Goal: Information Seeking & Learning: Compare options

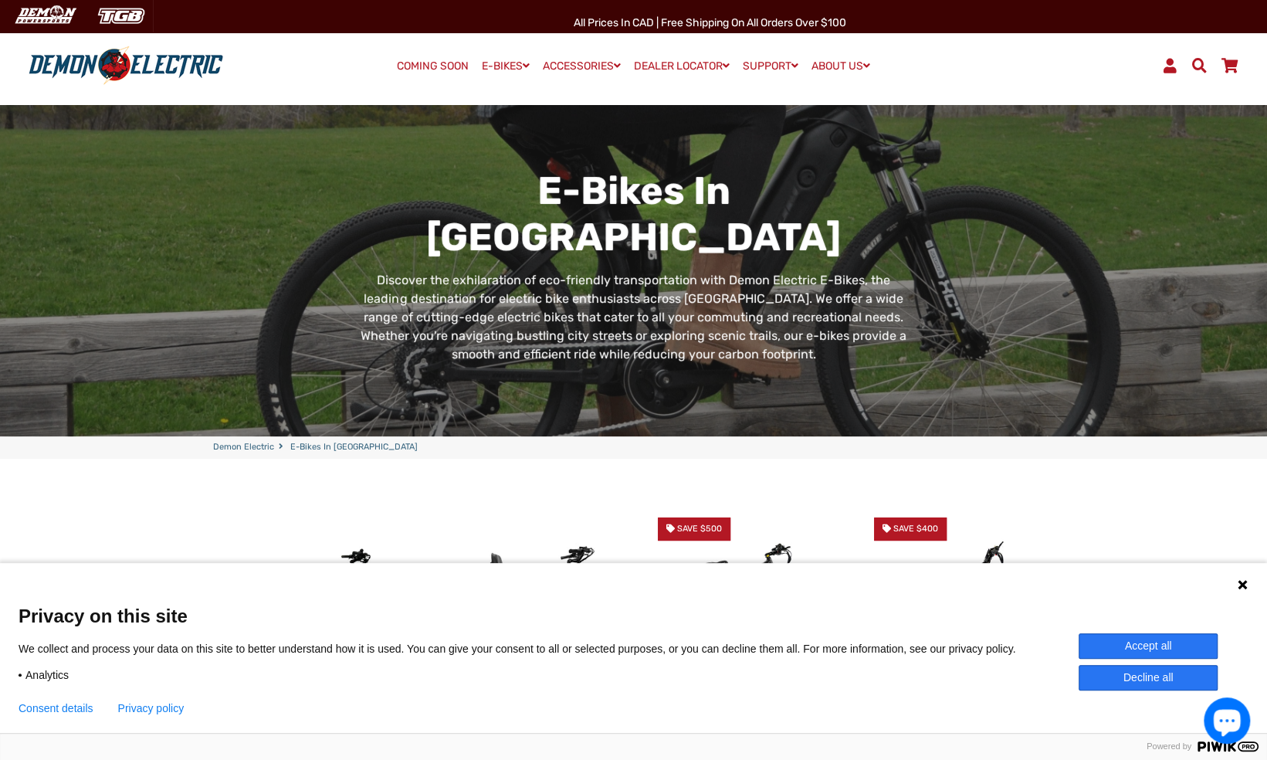
click at [1127, 642] on button "Accept all" at bounding box center [1147, 645] width 139 height 25
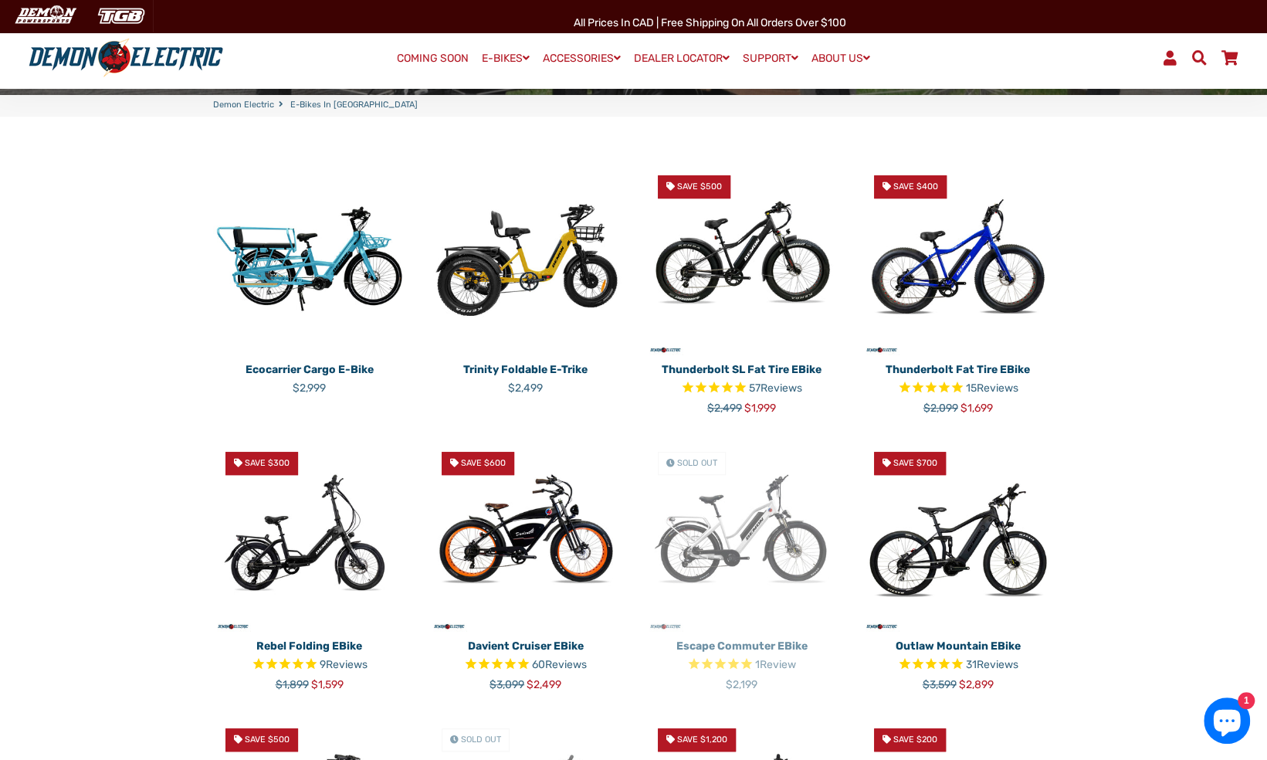
scroll to position [341, 0]
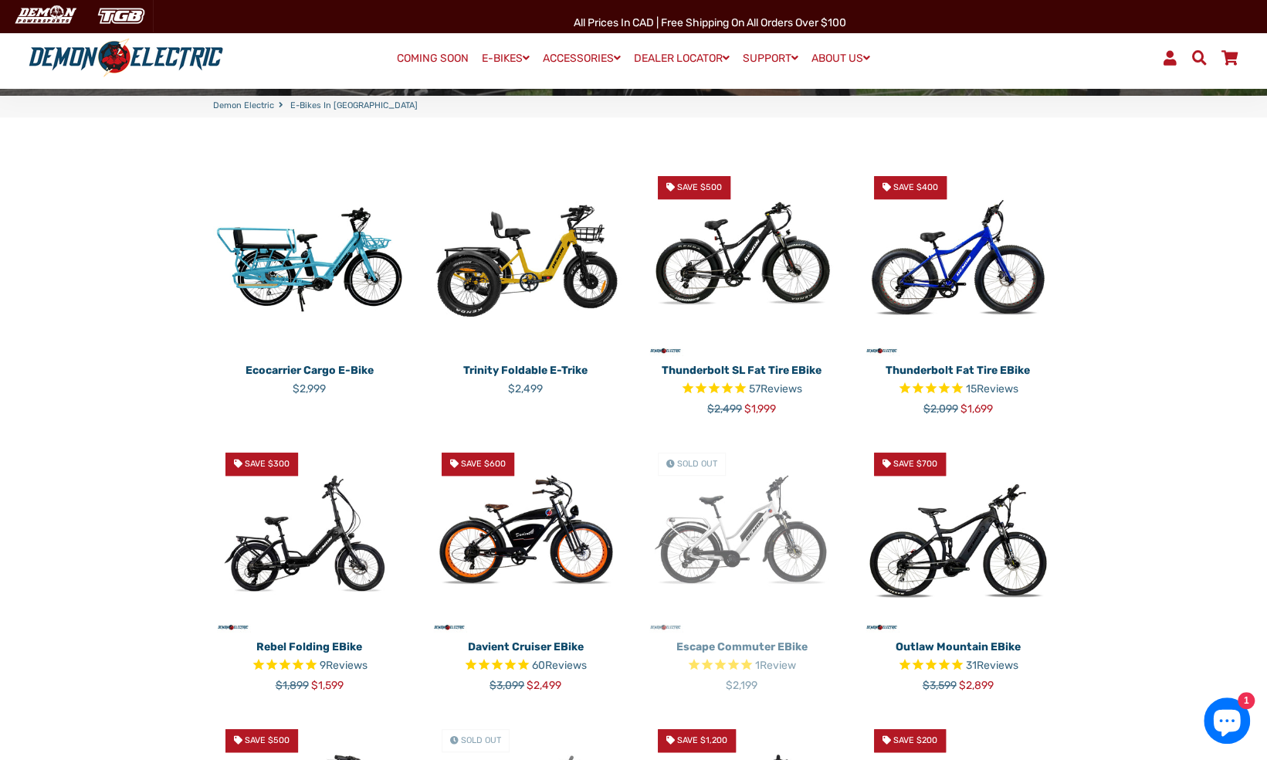
click at [295, 255] on img at bounding box center [309, 260] width 193 height 193
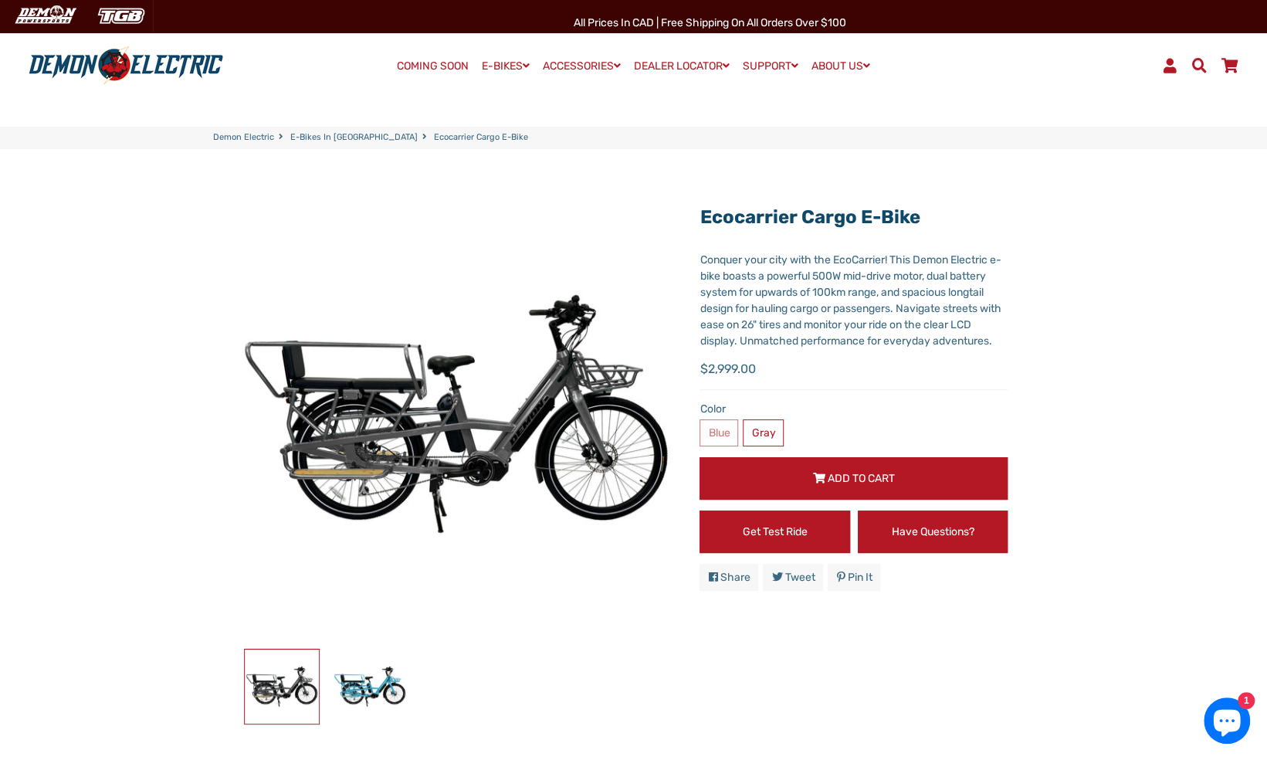
click at [289, 678] on img at bounding box center [282, 686] width 74 height 74
click at [367, 682] on img at bounding box center [370, 686] width 74 height 74
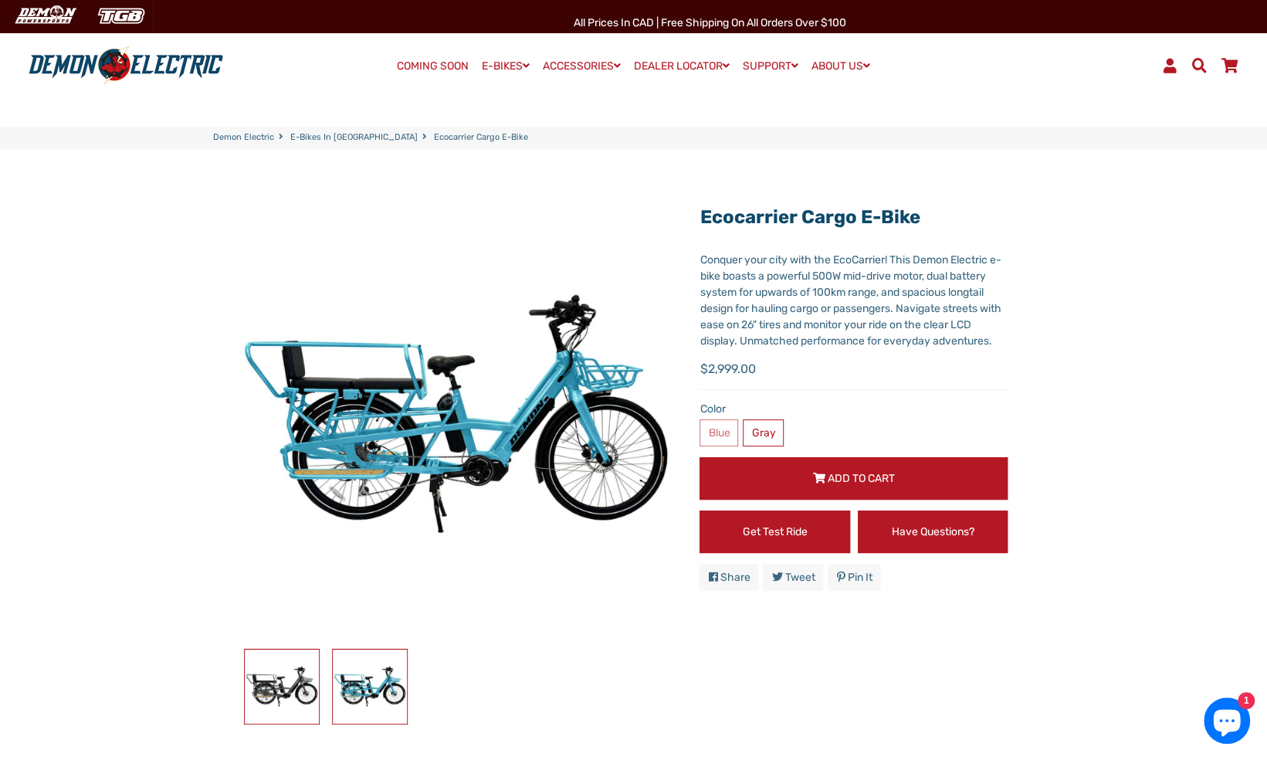
click at [270, 675] on img at bounding box center [282, 686] width 74 height 74
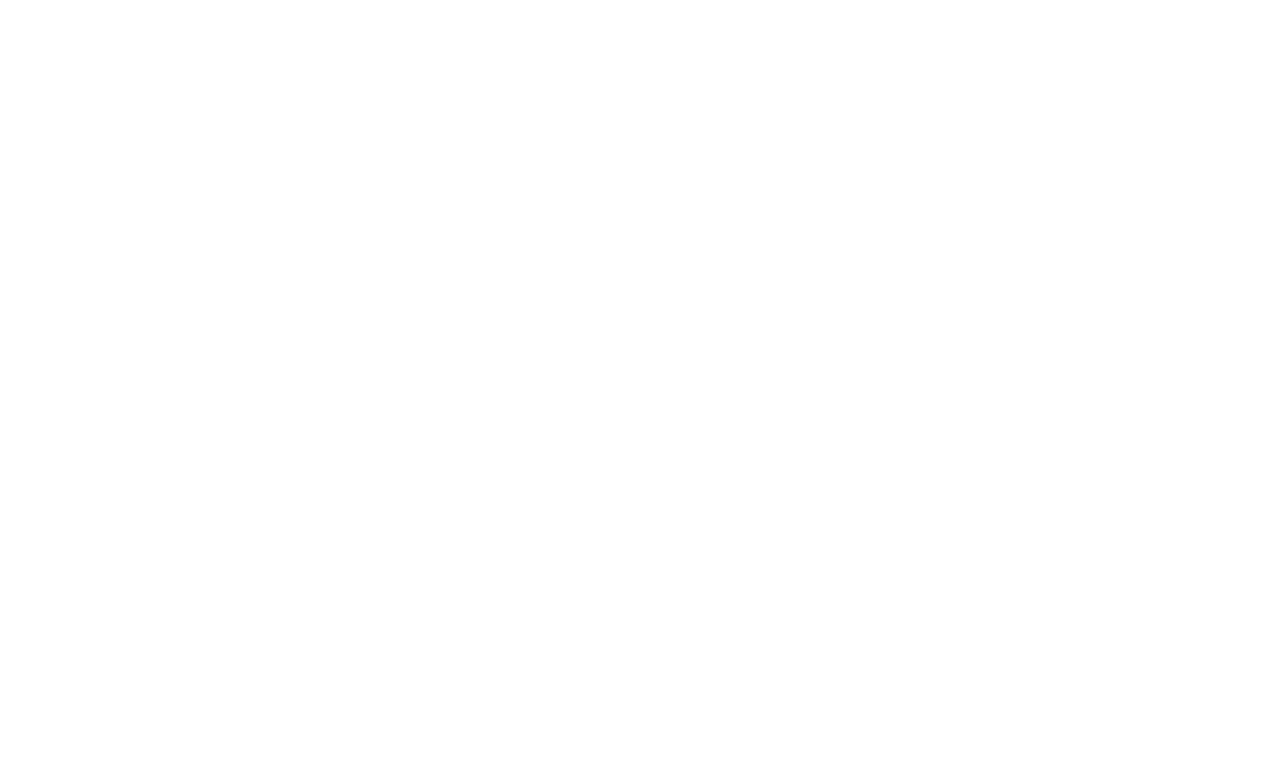
scroll to position [341, 0]
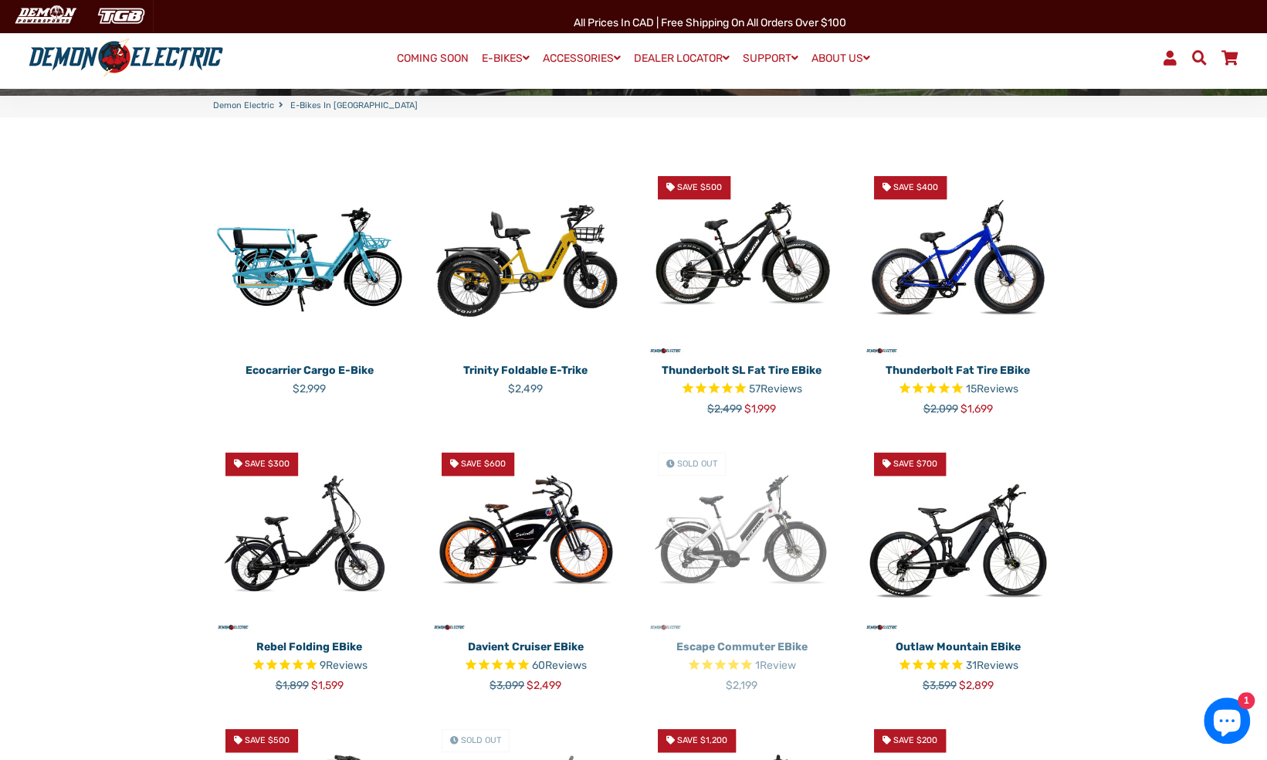
click at [516, 253] on img at bounding box center [525, 260] width 193 height 193
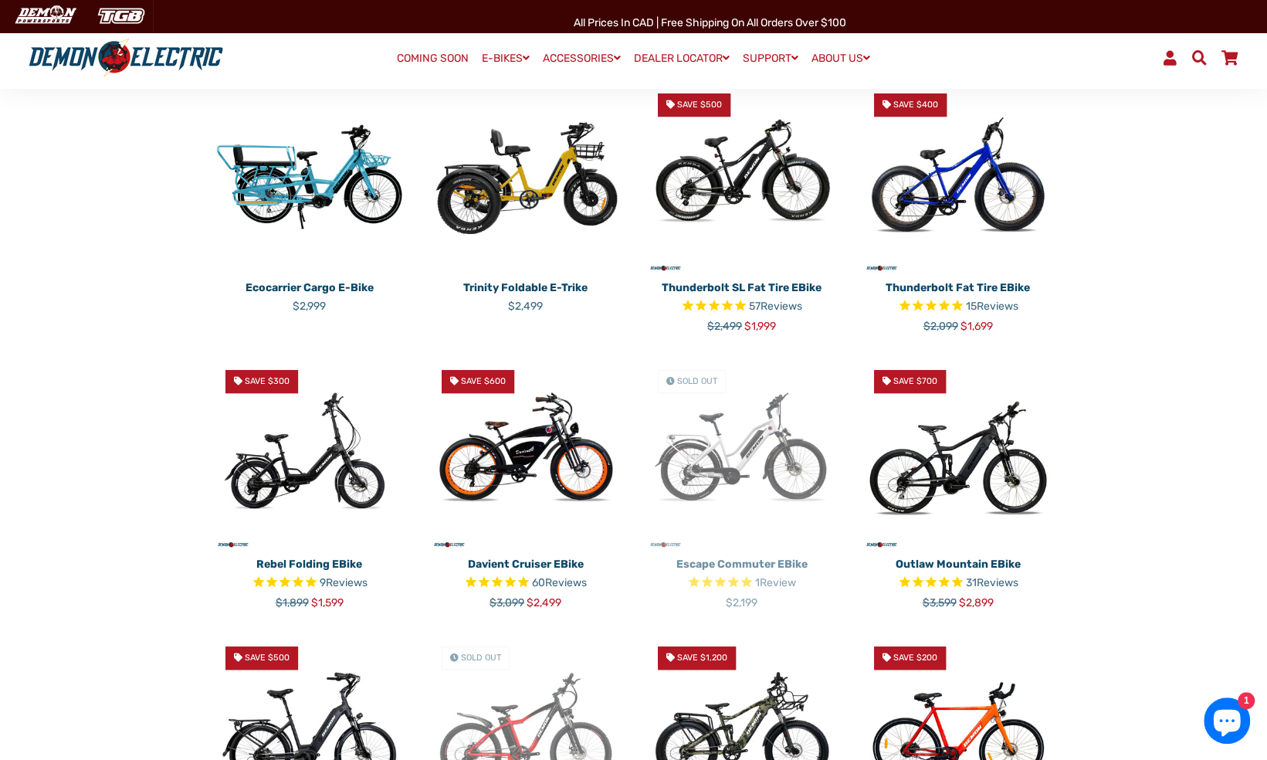
scroll to position [428, 0]
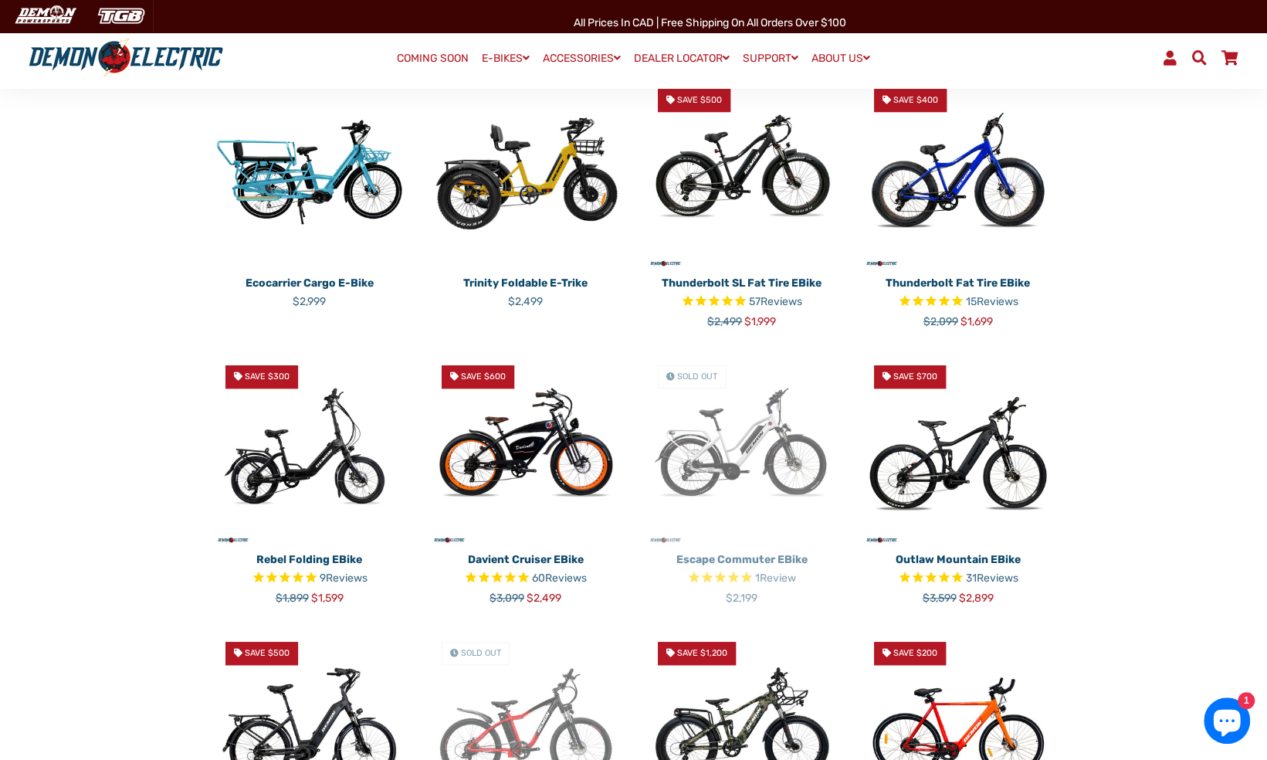
click at [970, 441] on img at bounding box center [958, 449] width 193 height 193
click at [1004, 283] on p "Thunderbolt Fat Tire eBike" at bounding box center [958, 283] width 193 height 16
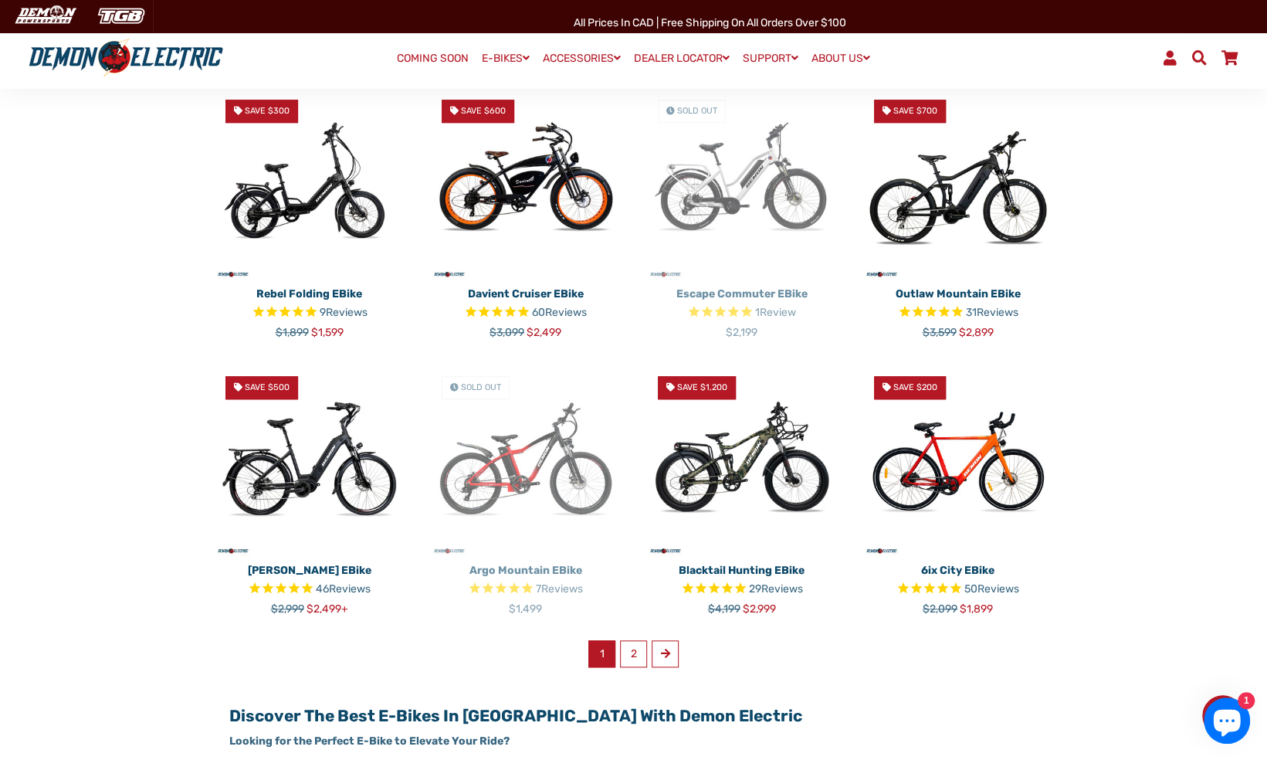
scroll to position [740, 0]
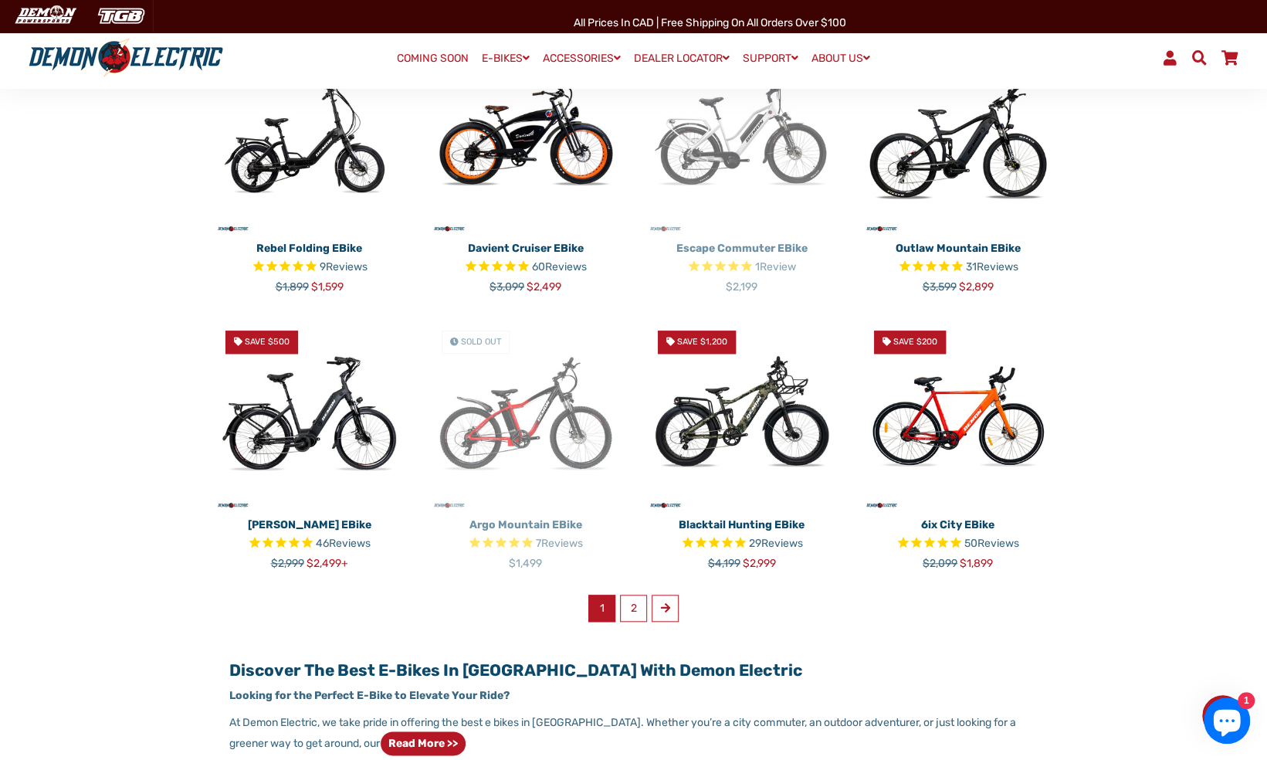
click at [523, 520] on p "Argo Mountain eBike" at bounding box center [525, 524] width 193 height 16
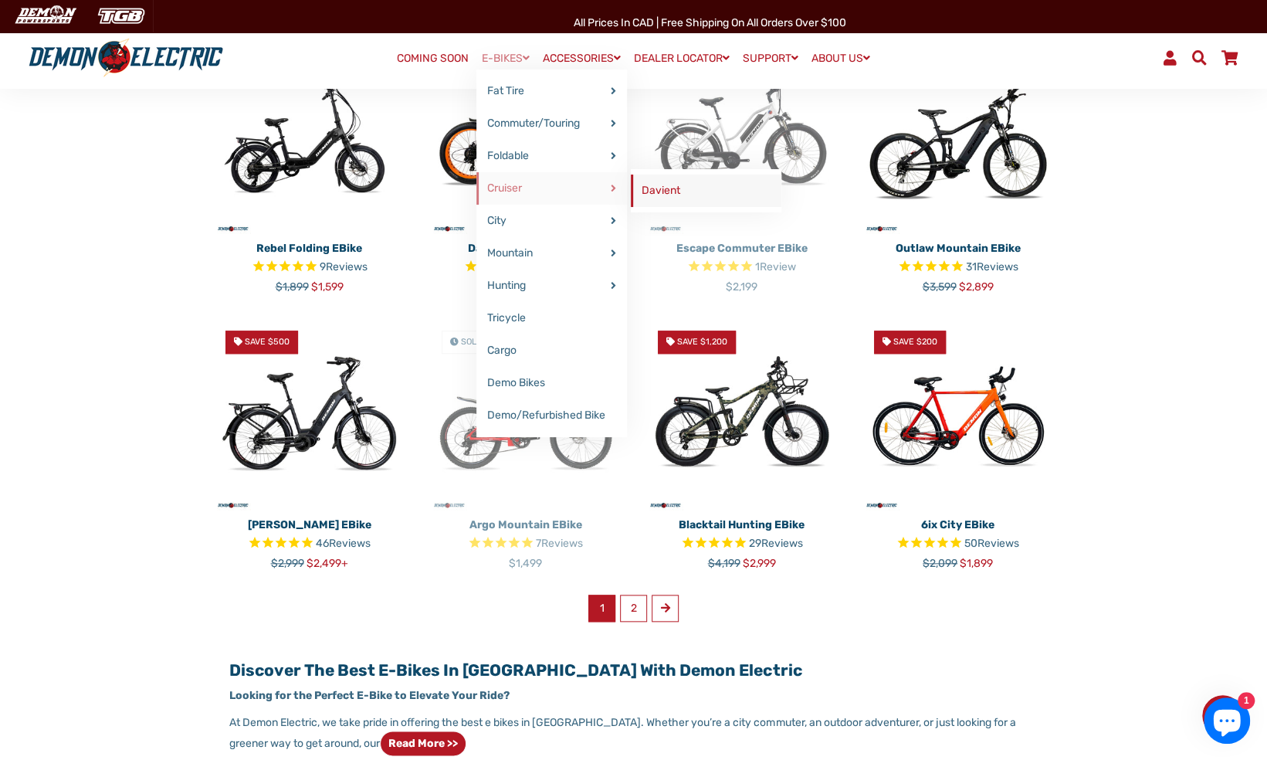
click at [662, 191] on link "Davient" at bounding box center [706, 190] width 151 height 32
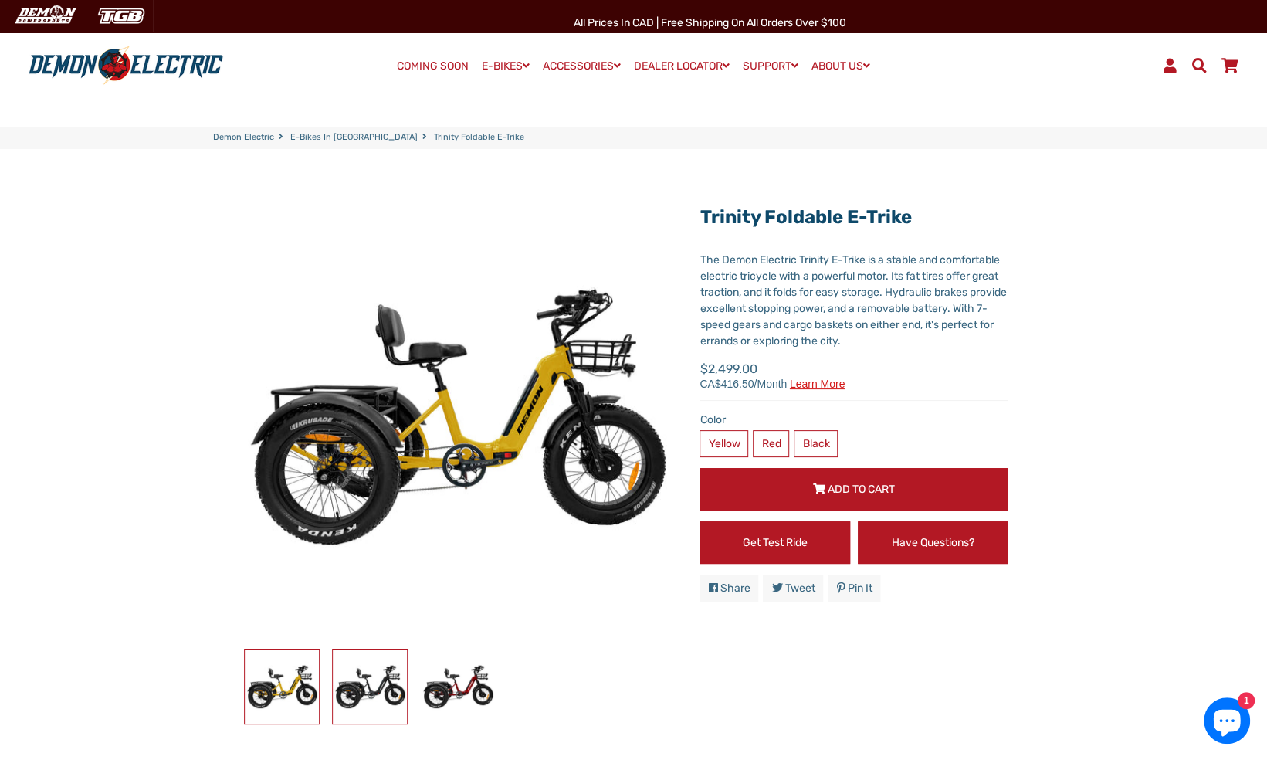
click at [376, 682] on img at bounding box center [370, 686] width 74 height 74
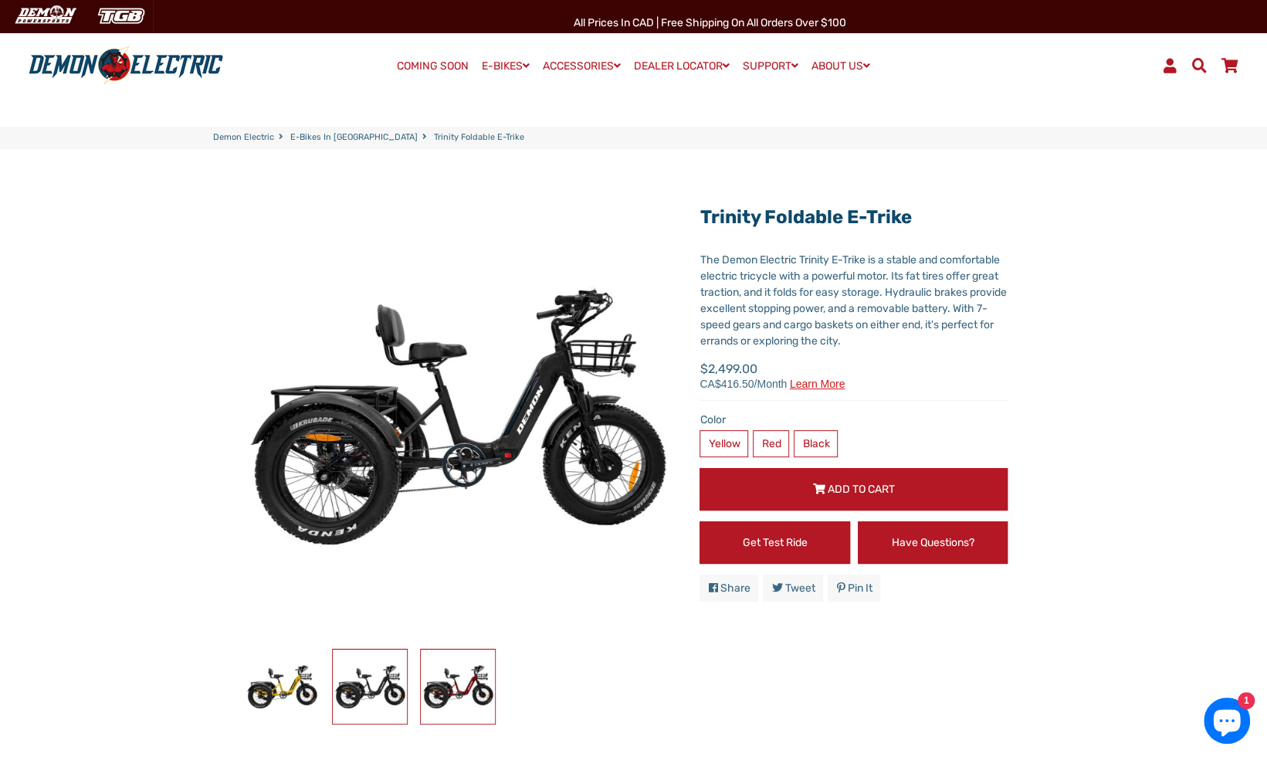
click at [466, 685] on img at bounding box center [458, 686] width 74 height 74
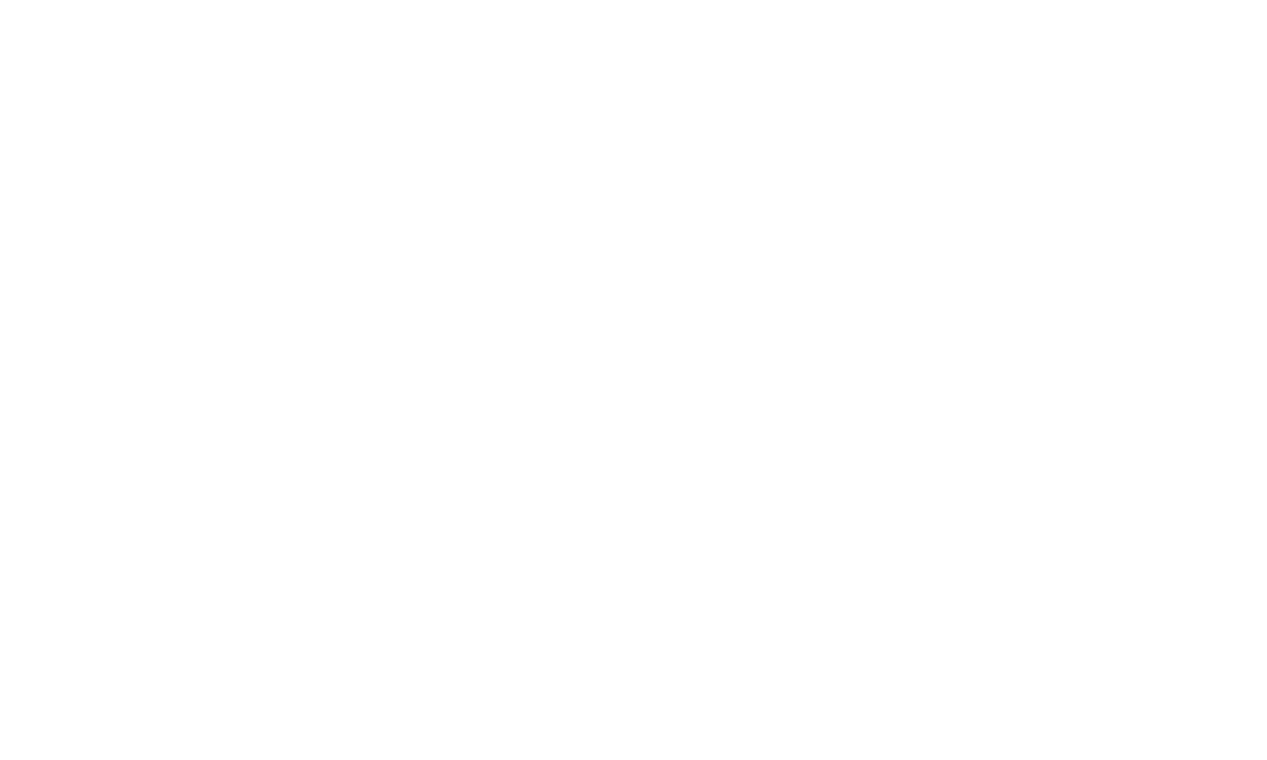
select select "******"
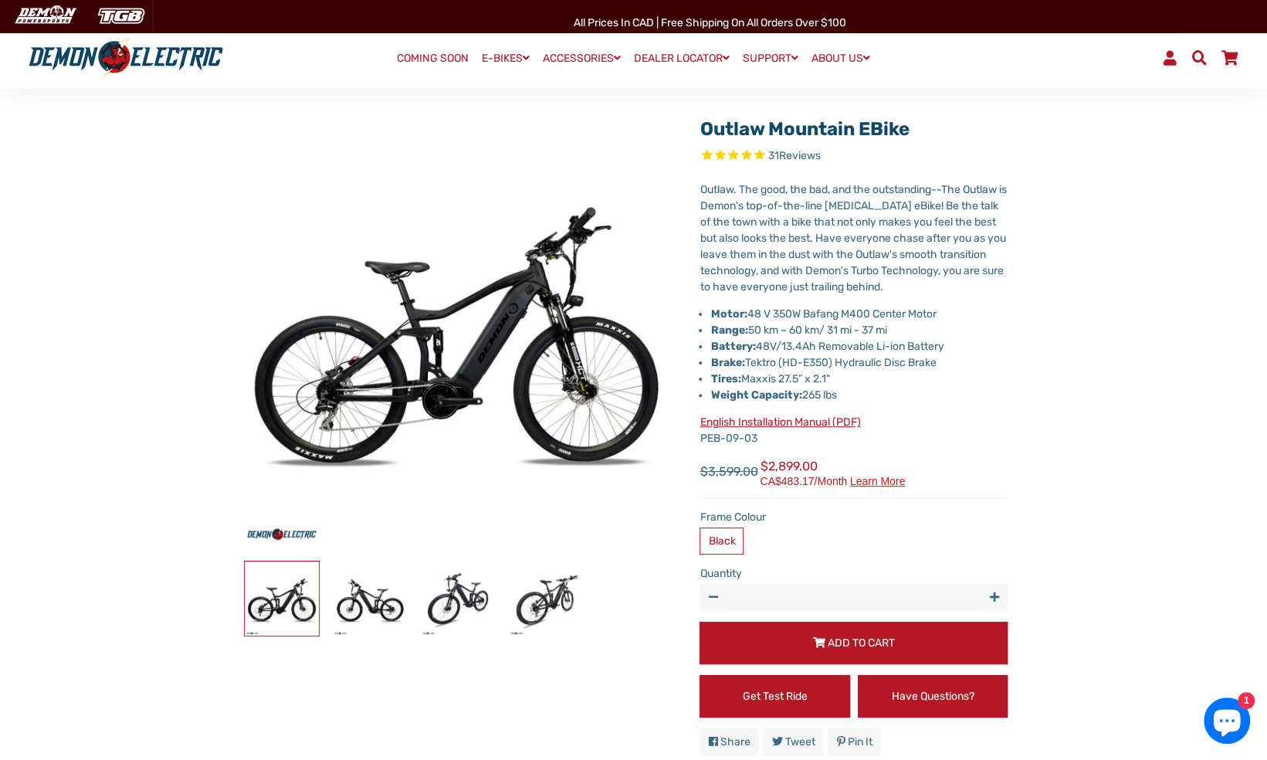
scroll to position [83, 0]
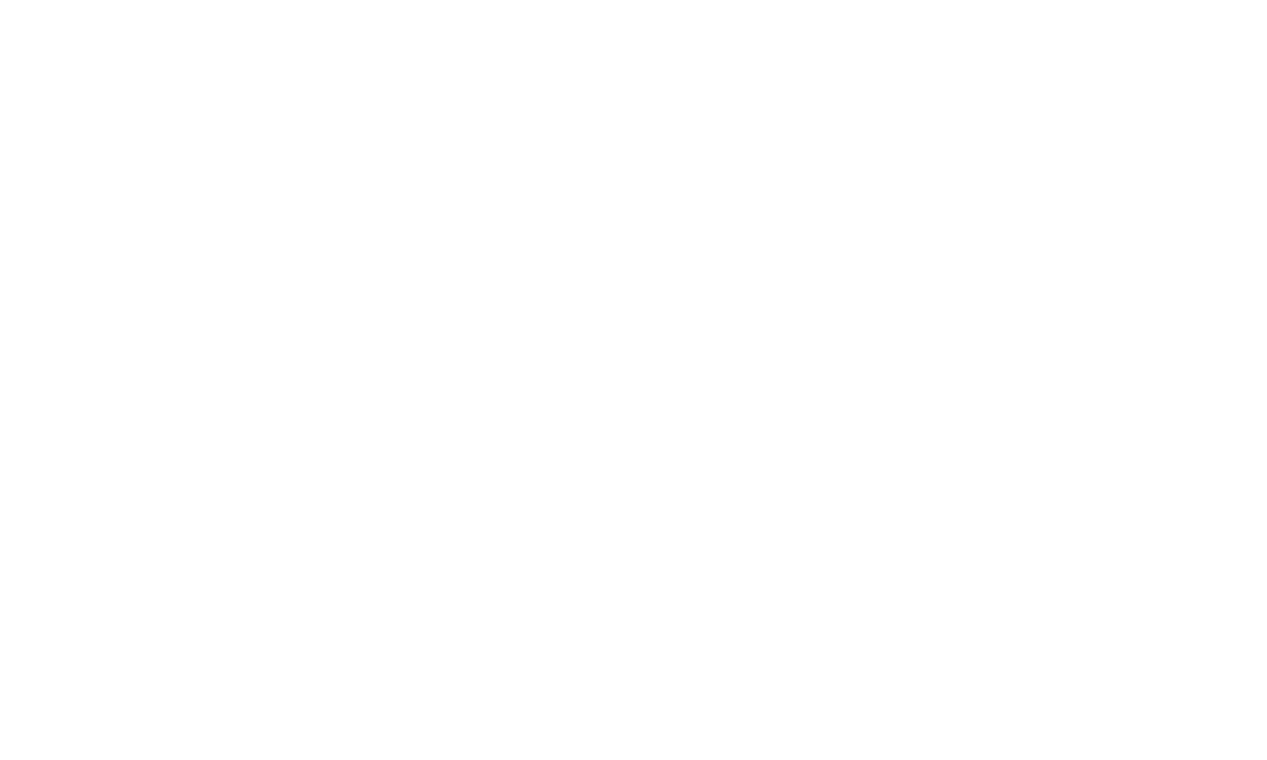
select select "******"
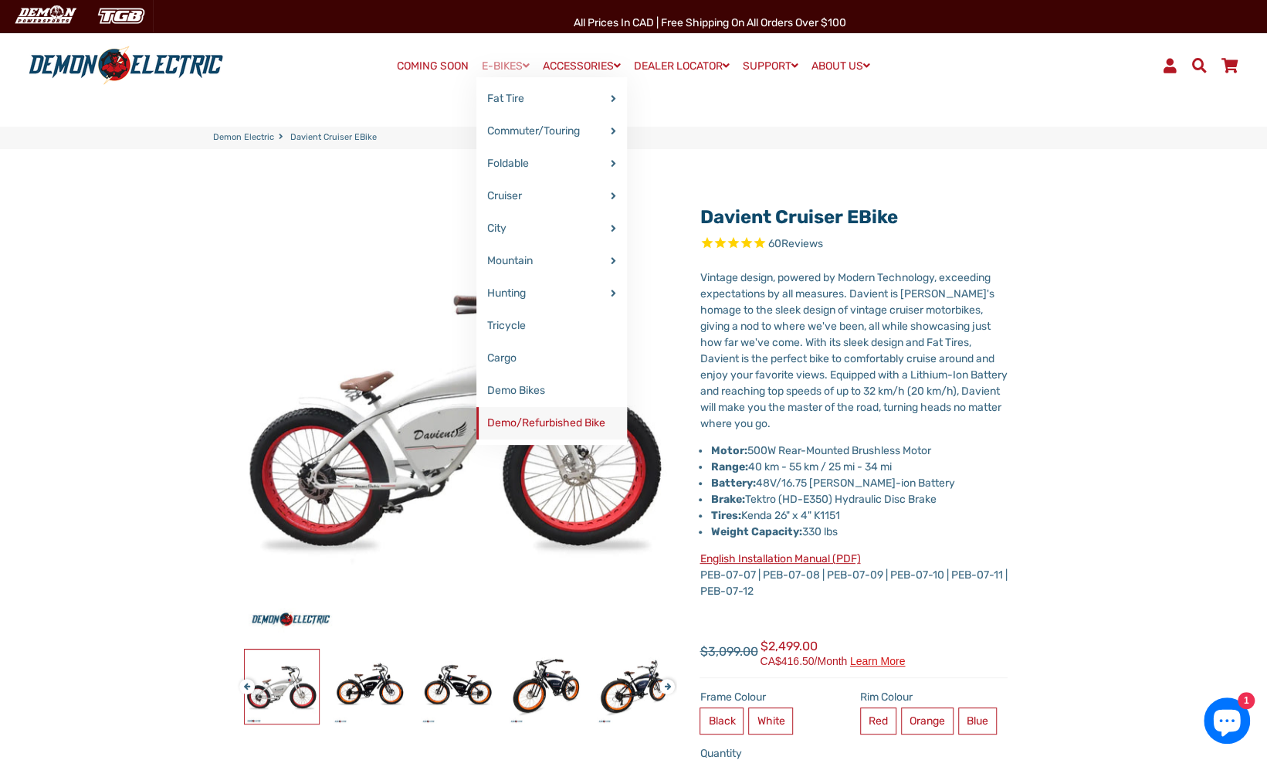
click at [534, 423] on link "Demo/Refurbished Bike" at bounding box center [551, 423] width 151 height 32
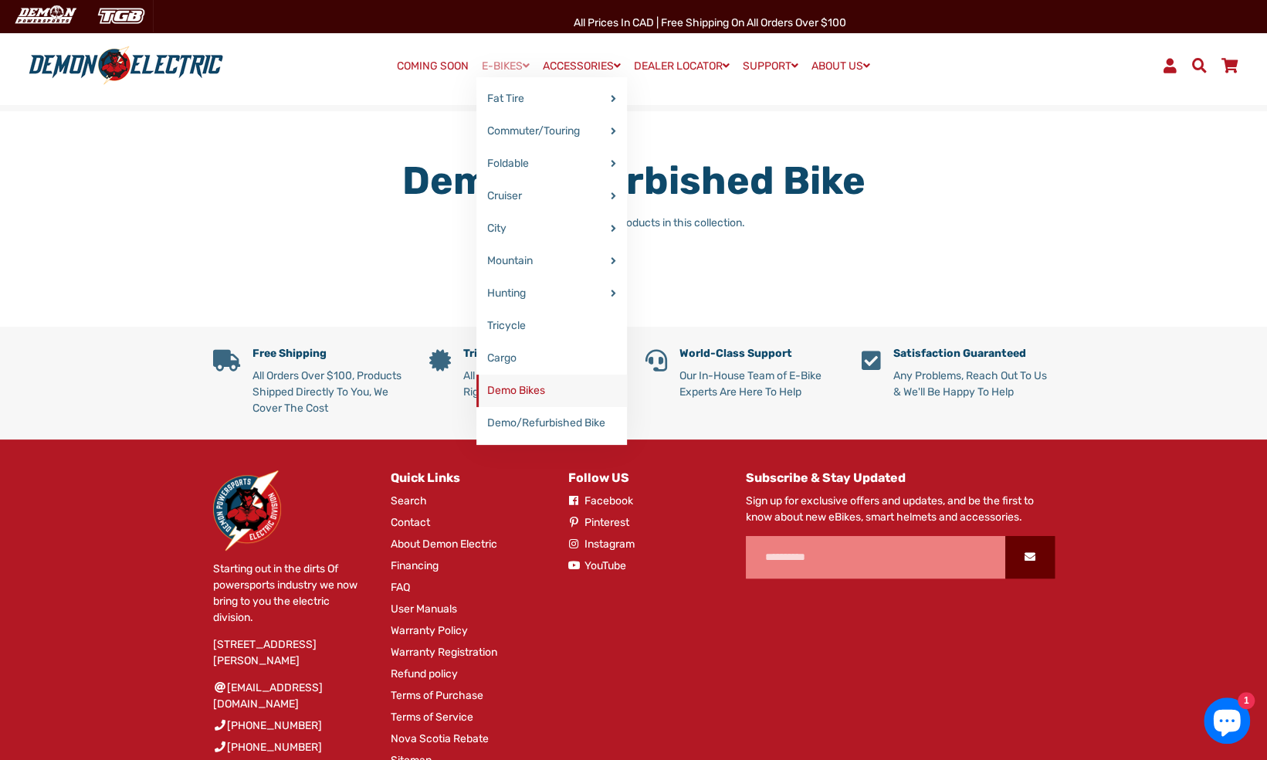
click at [523, 388] on link "Demo Bikes" at bounding box center [551, 390] width 151 height 32
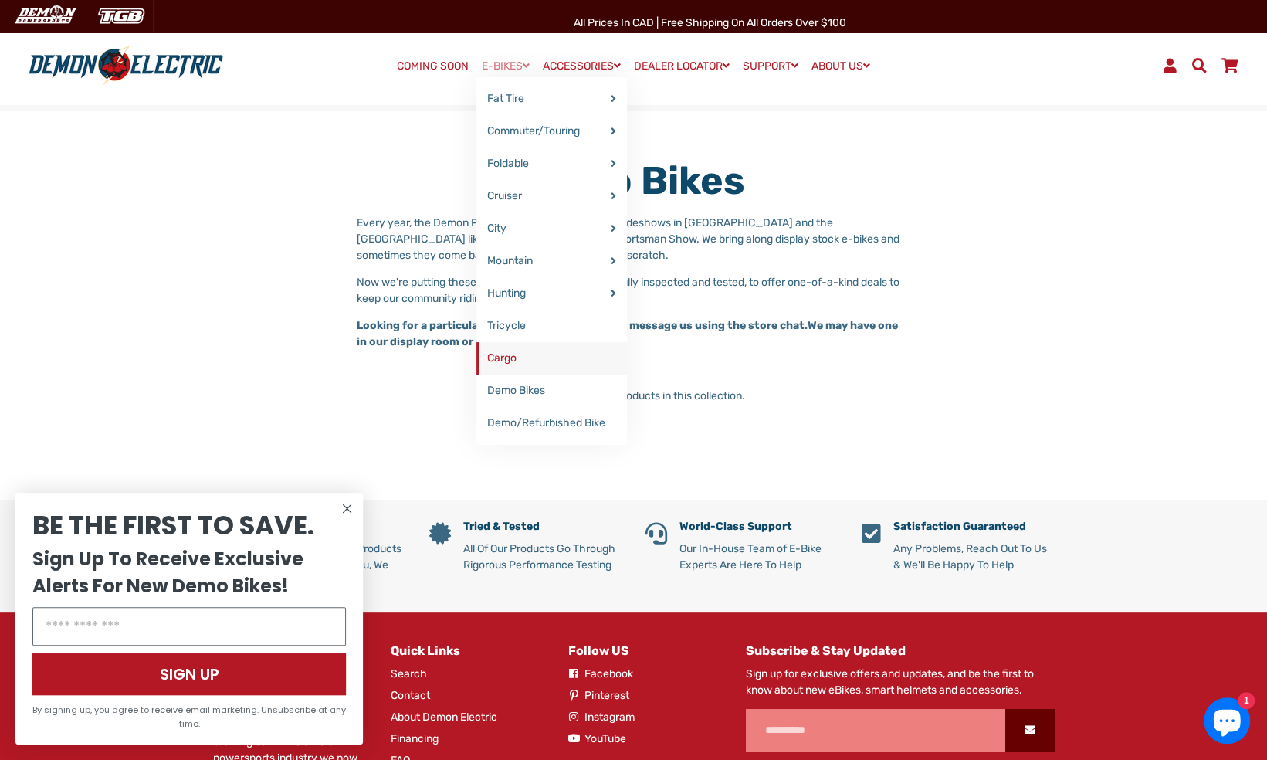
click at [493, 359] on link "Cargo" at bounding box center [551, 358] width 151 height 32
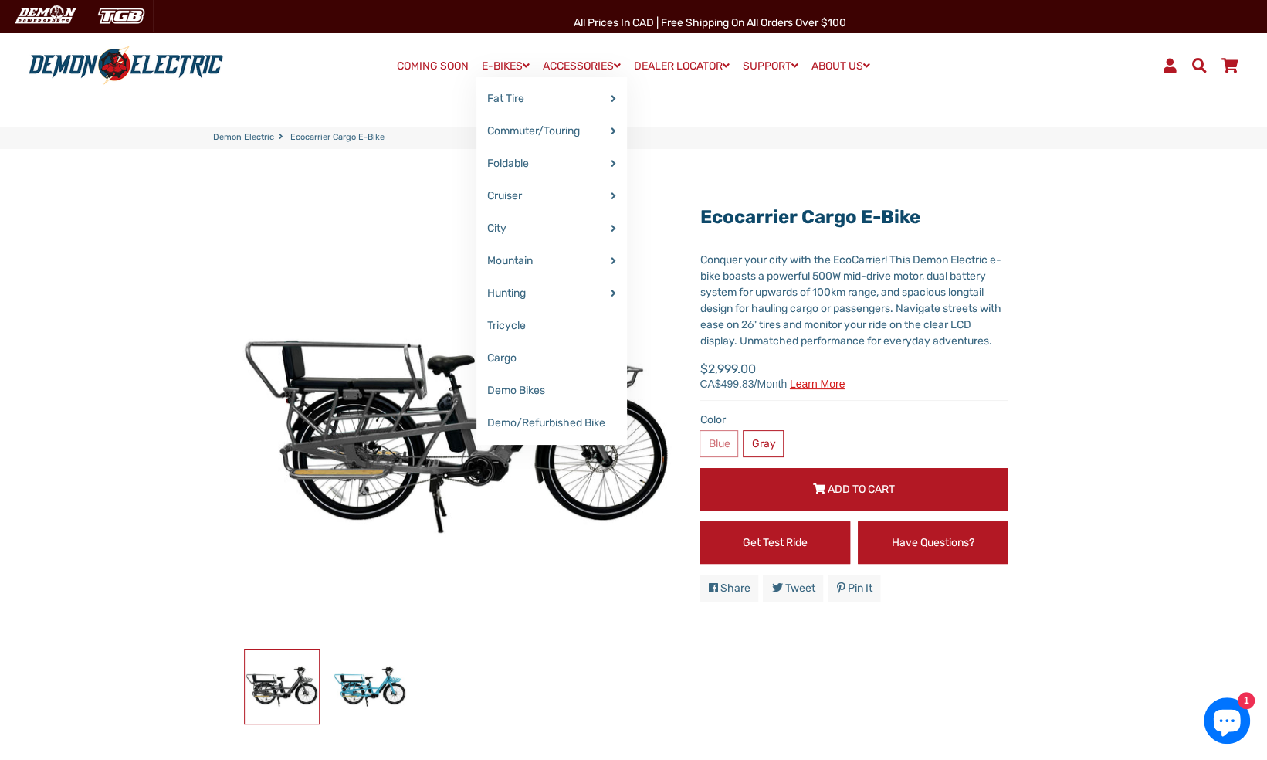
click at [511, 68] on link "E-BIKES" at bounding box center [505, 66] width 59 height 22
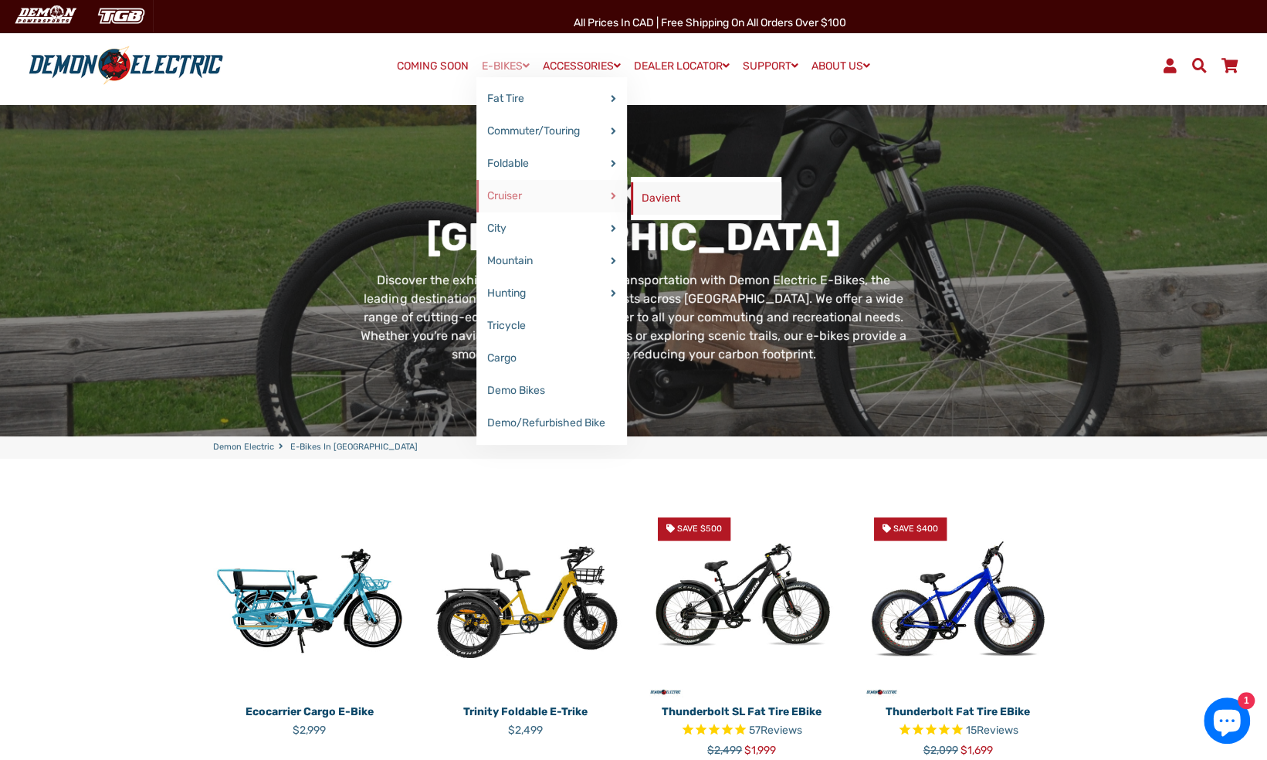
click at [660, 198] on link "Davient" at bounding box center [706, 198] width 151 height 32
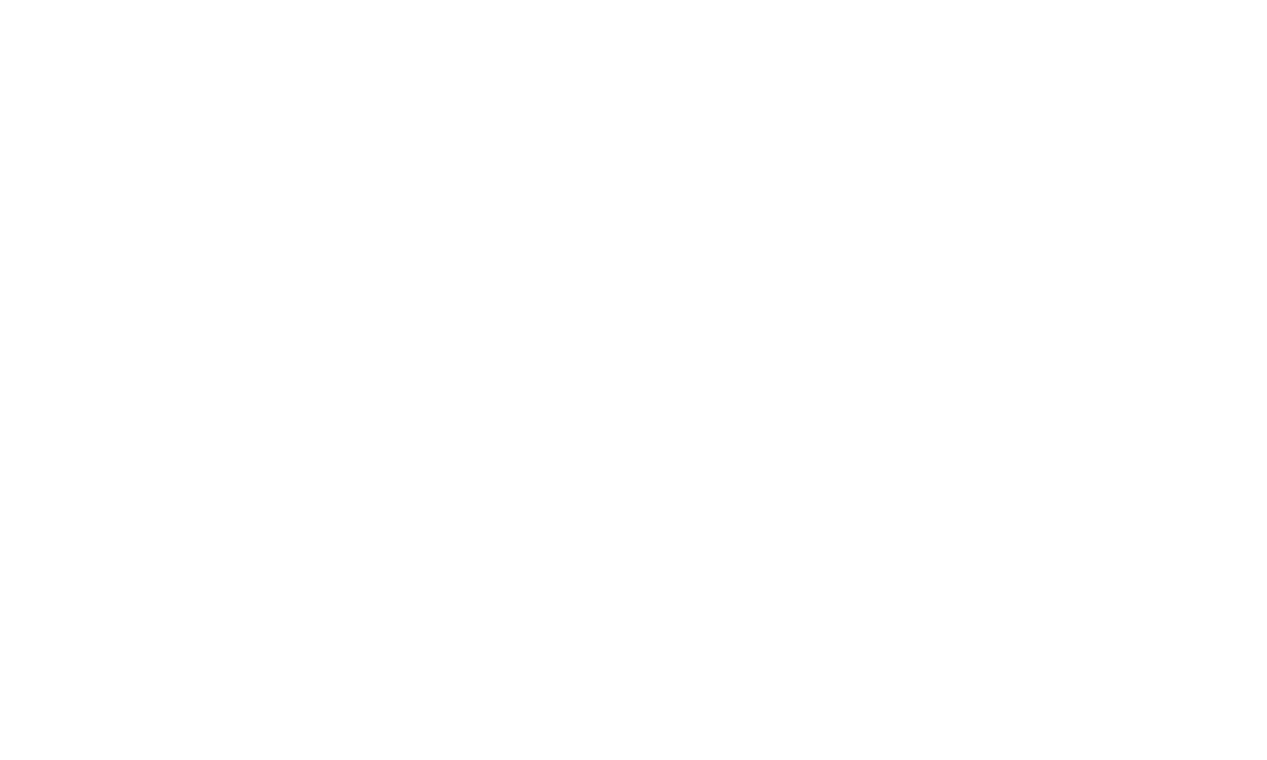
select select "******"
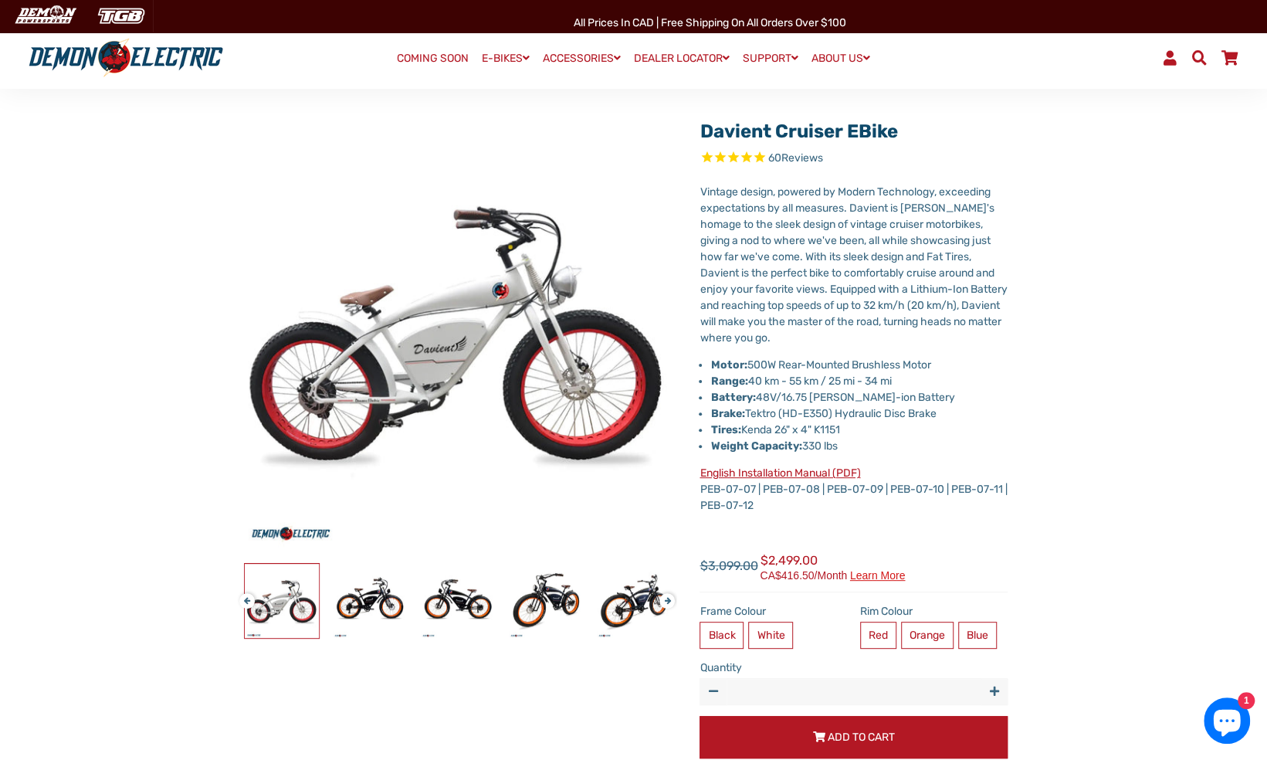
scroll to position [85, 0]
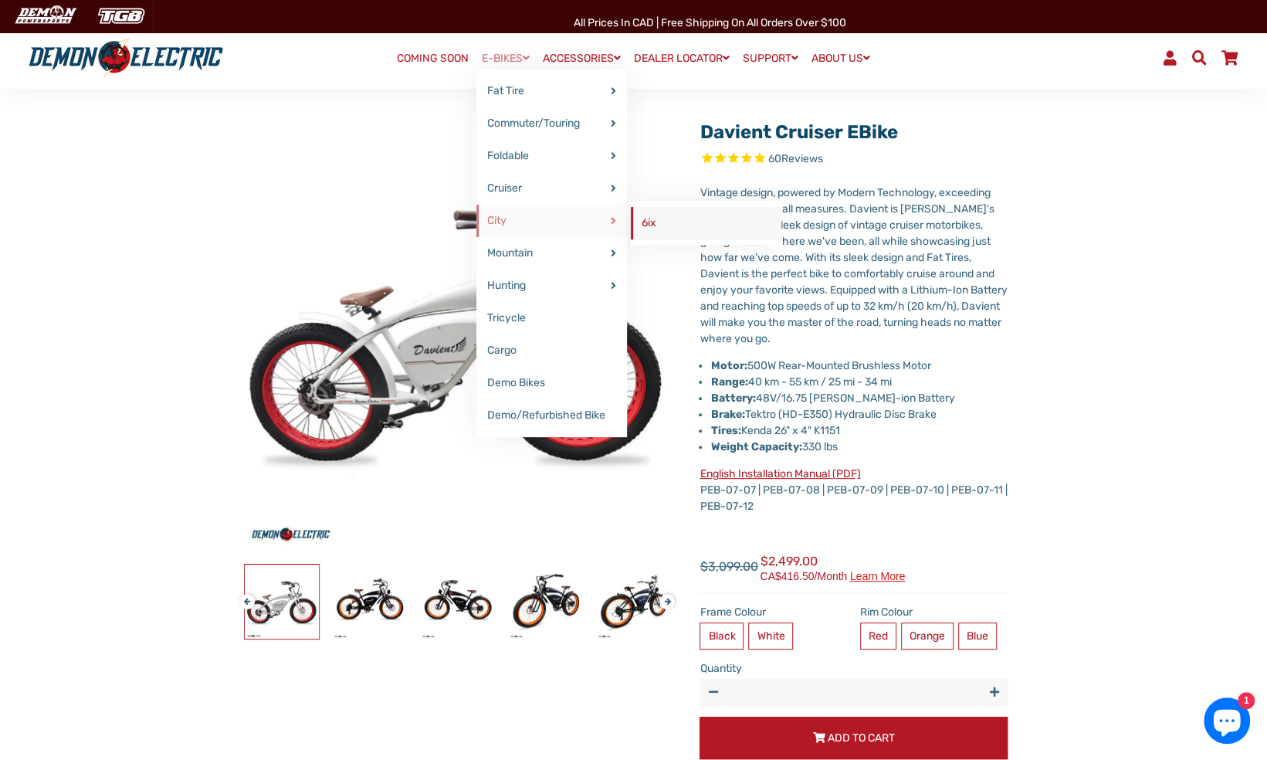
click at [642, 221] on link "6ix" at bounding box center [706, 223] width 151 height 32
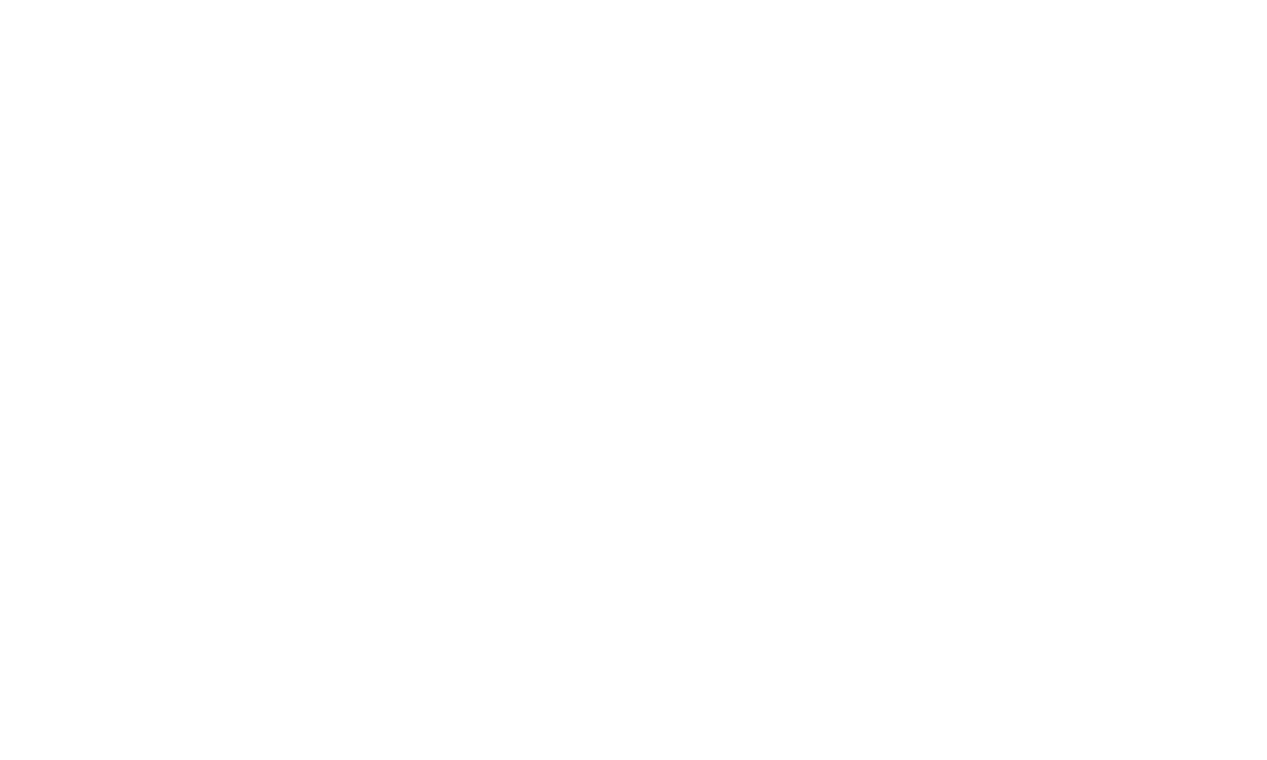
select select "******"
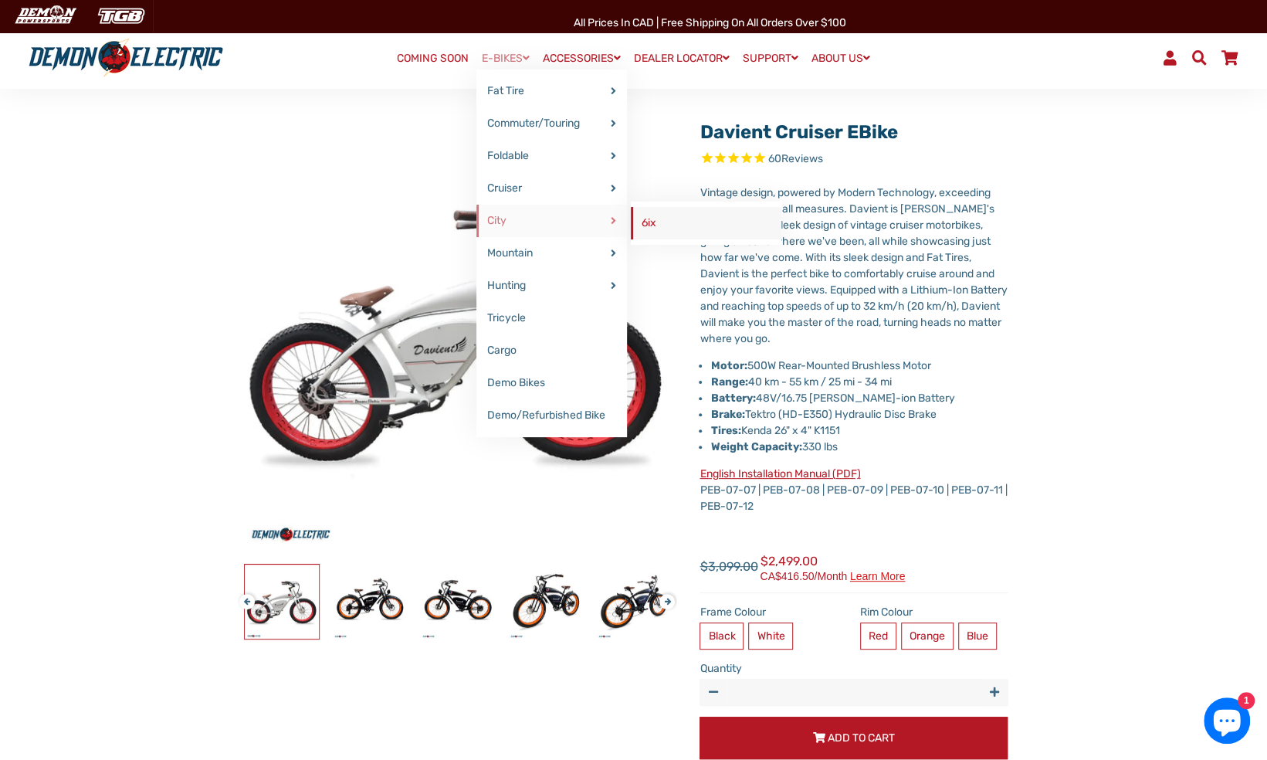
click at [647, 222] on link "6ix" at bounding box center [706, 223] width 151 height 32
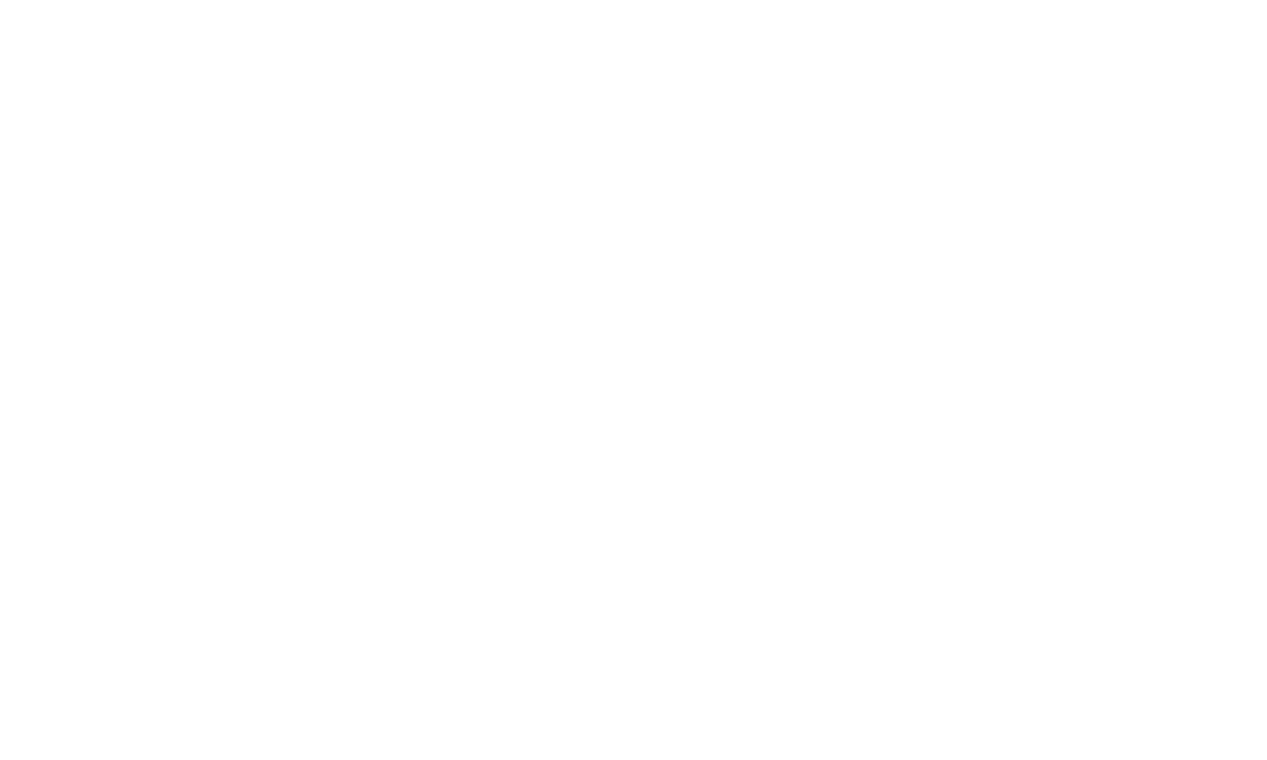
select select "******"
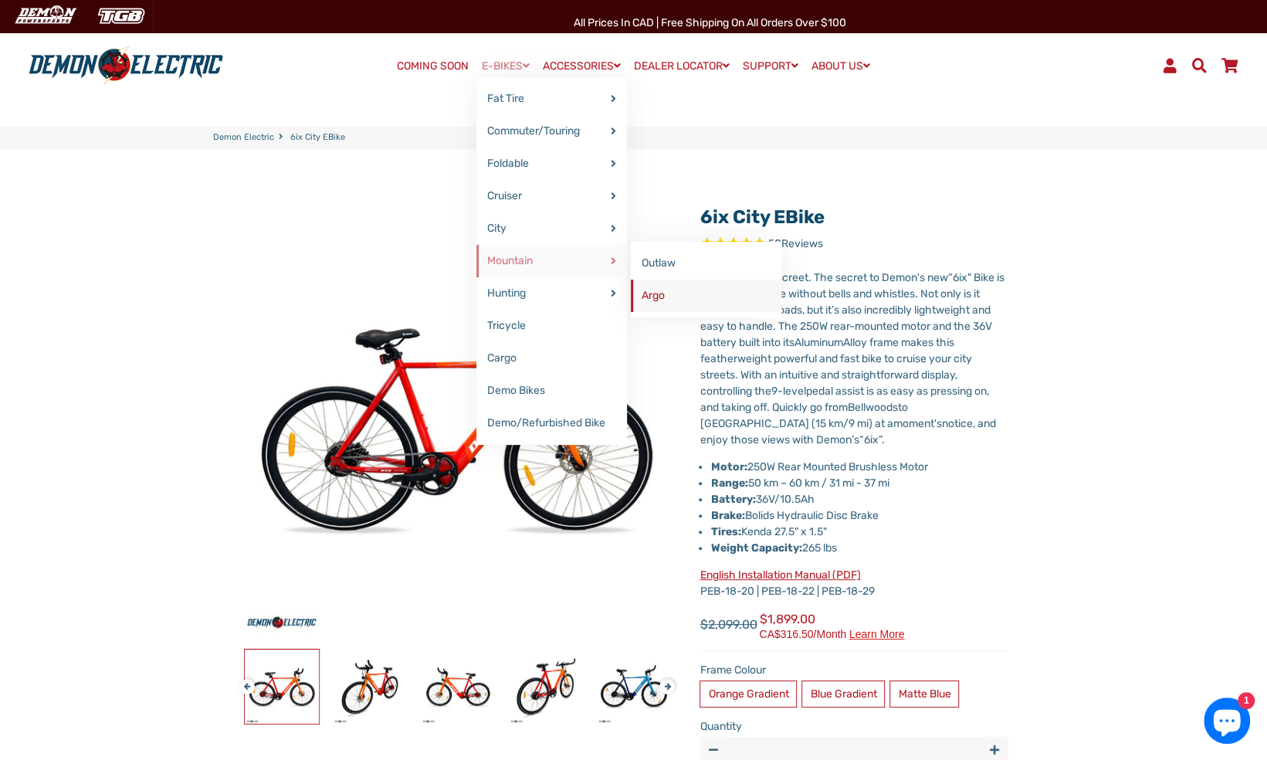
click at [652, 295] on link "Argo" at bounding box center [706, 295] width 151 height 32
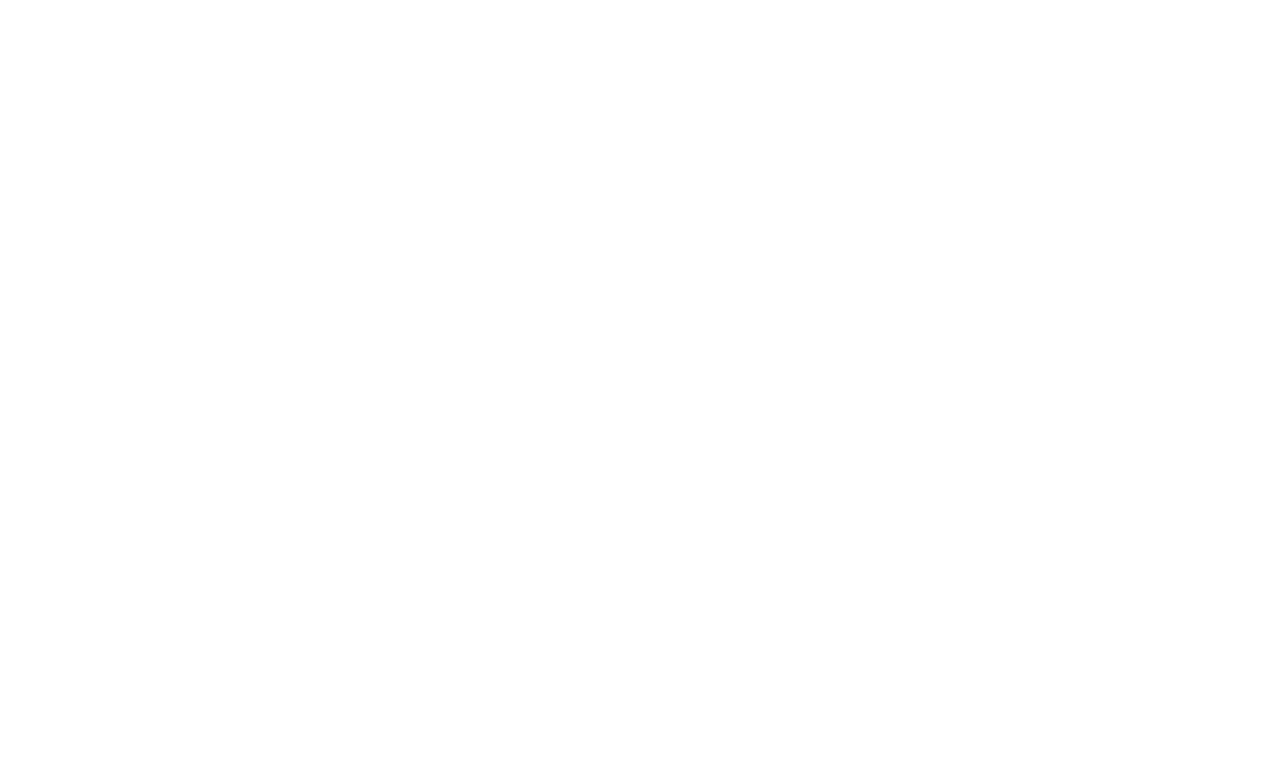
select select "******"
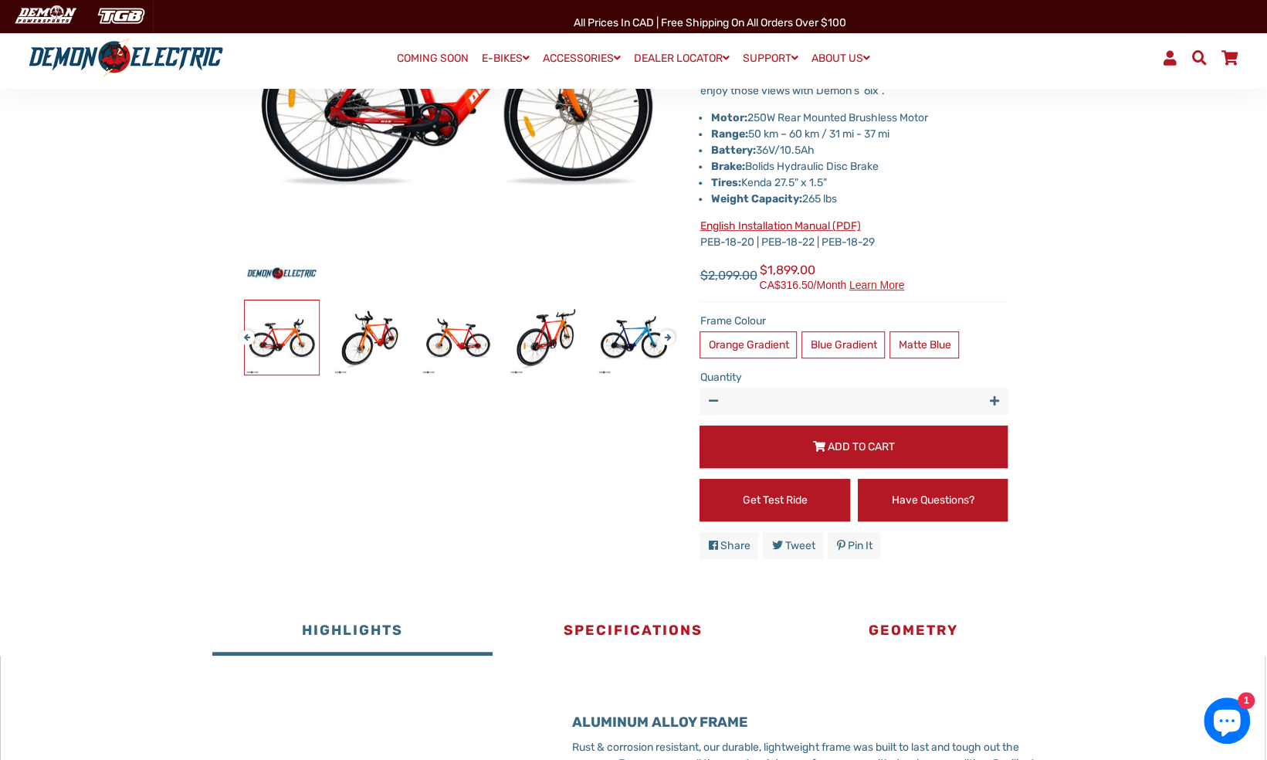
scroll to position [339, 0]
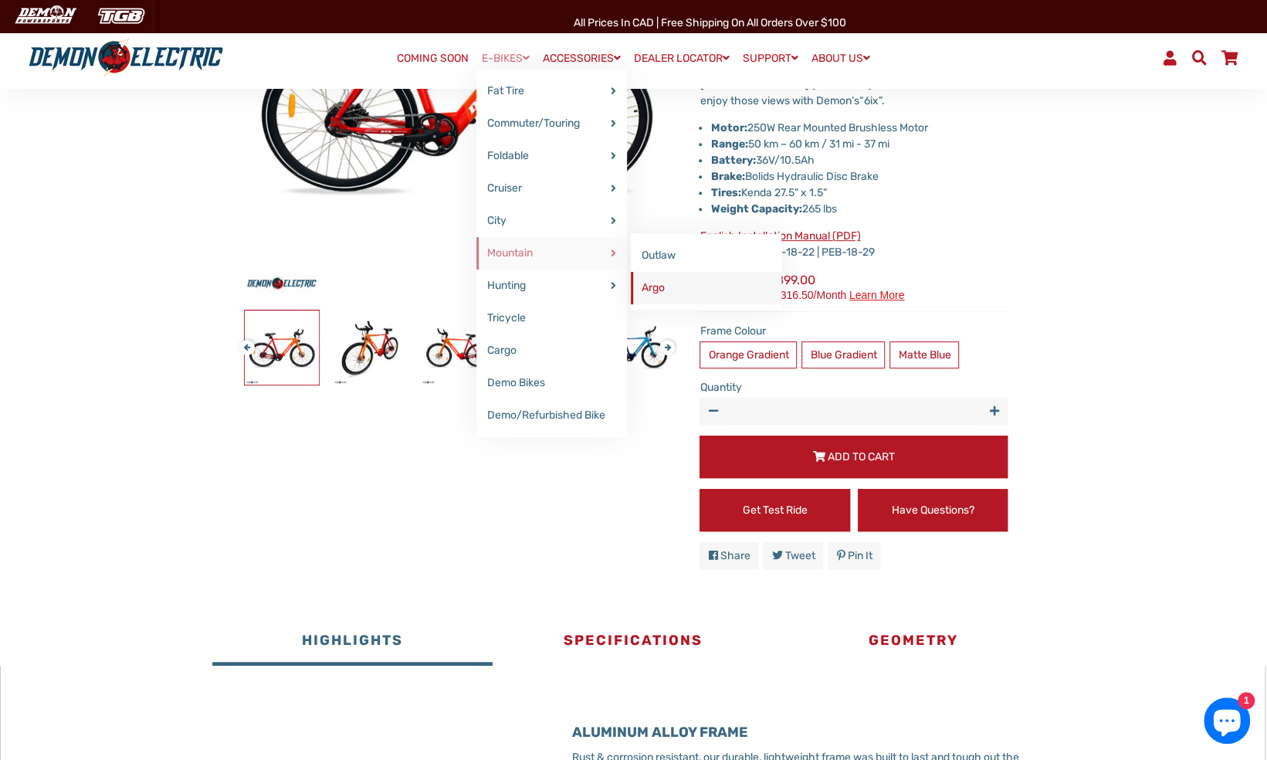
click at [647, 284] on link "Argo" at bounding box center [706, 288] width 151 height 32
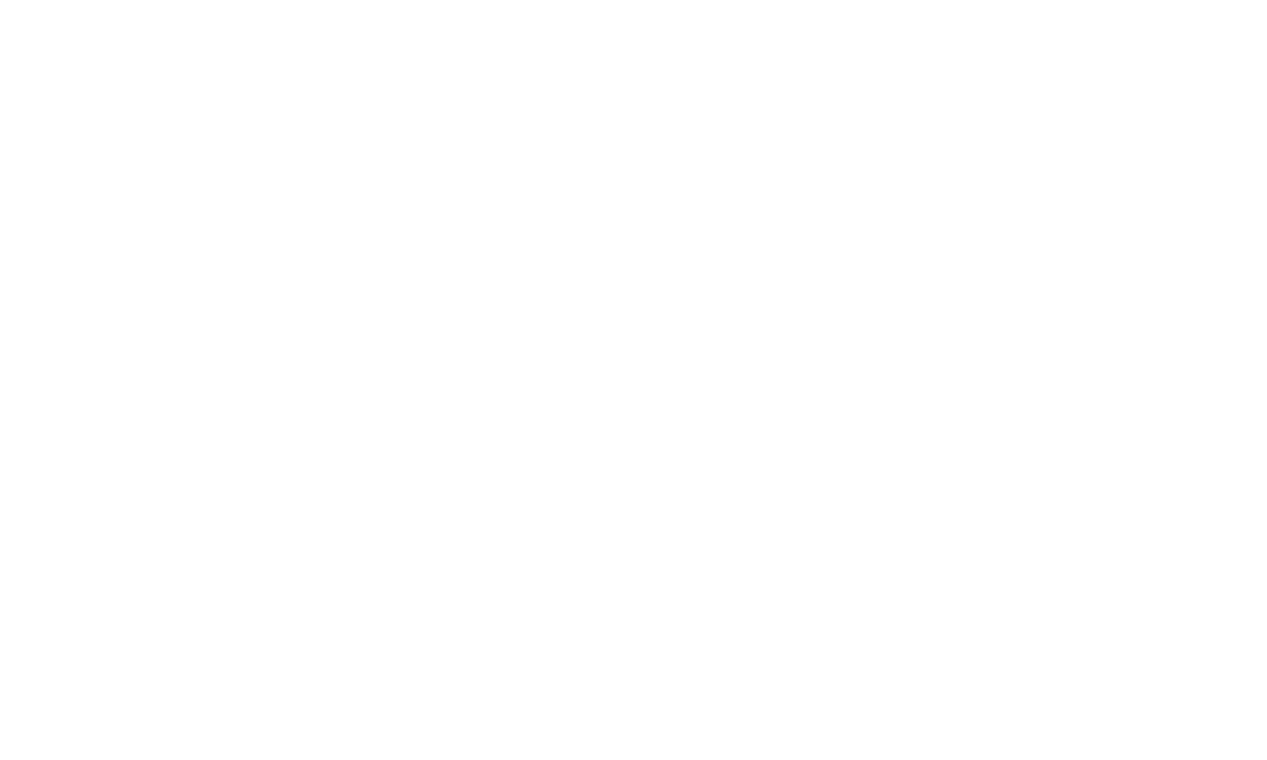
select select "******"
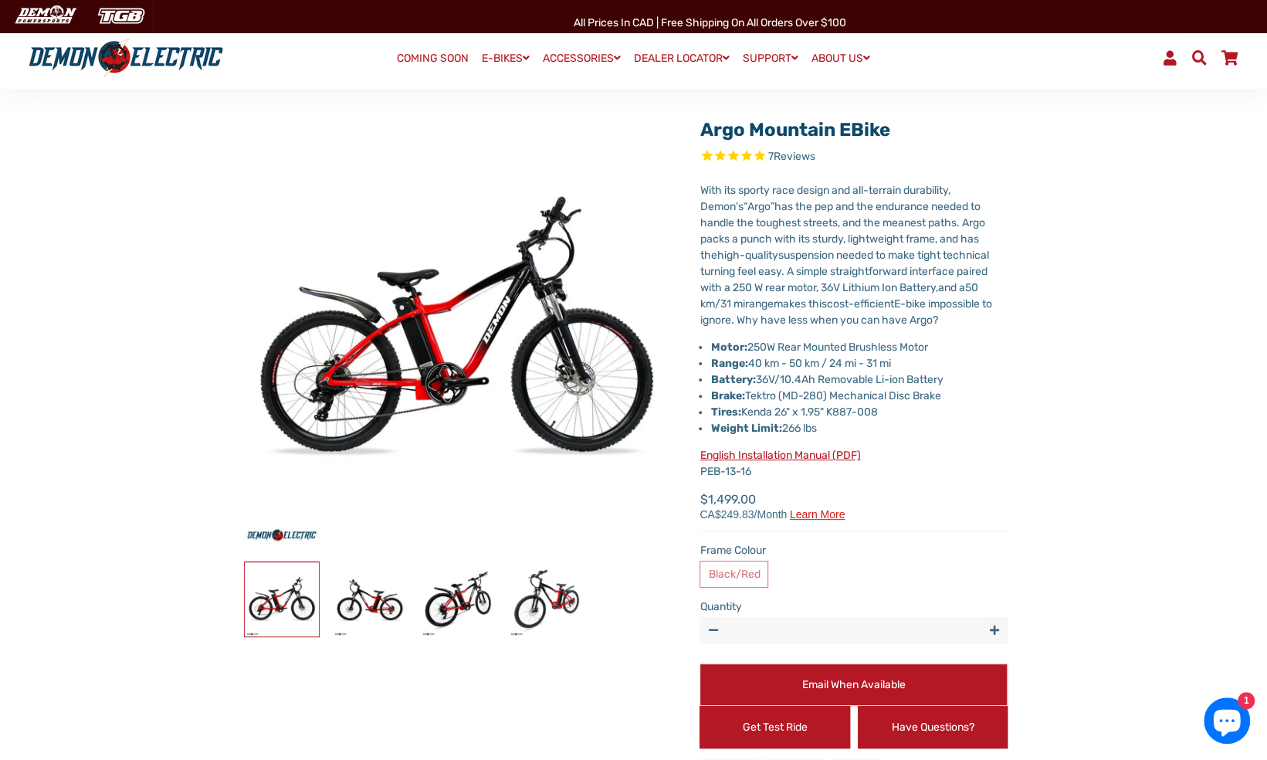
scroll to position [86, 0]
click at [460, 602] on img at bounding box center [458, 600] width 74 height 74
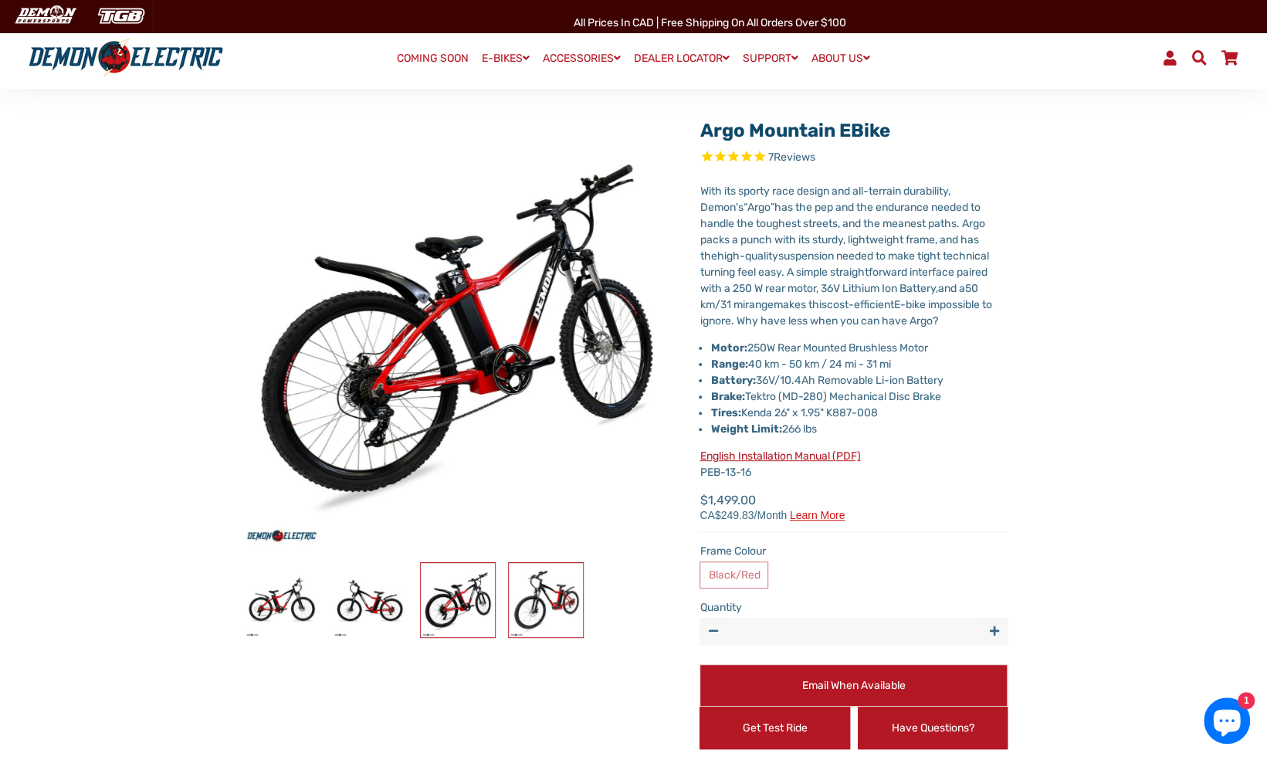
click at [550, 601] on img at bounding box center [546, 600] width 74 height 74
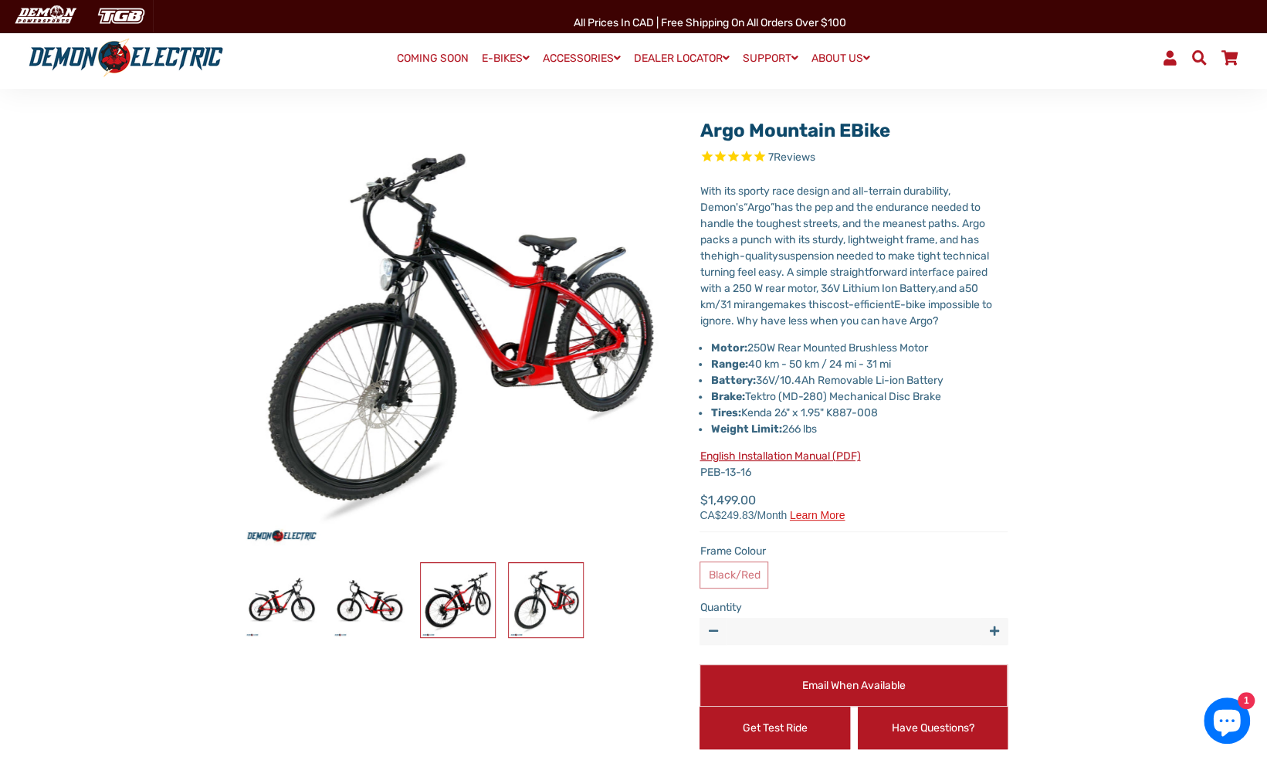
click at [461, 594] on img at bounding box center [458, 600] width 74 height 74
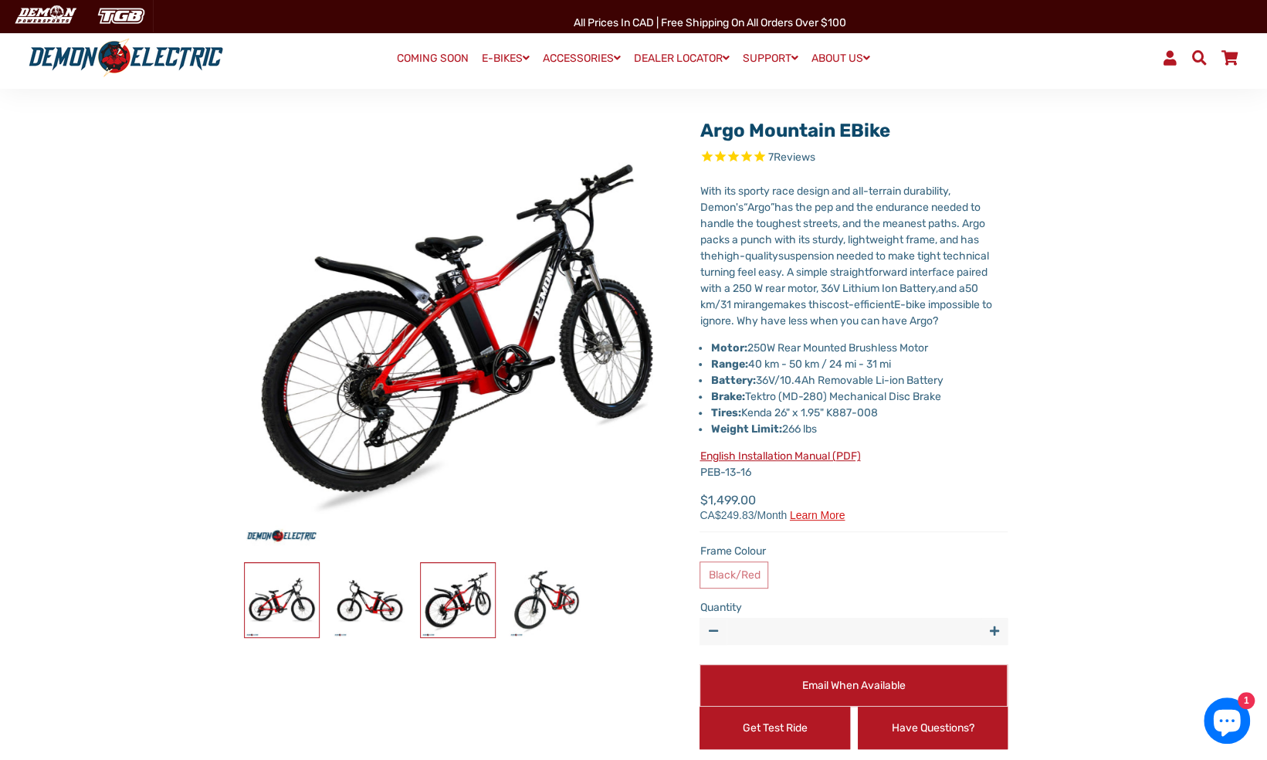
click at [293, 594] on img at bounding box center [282, 600] width 74 height 74
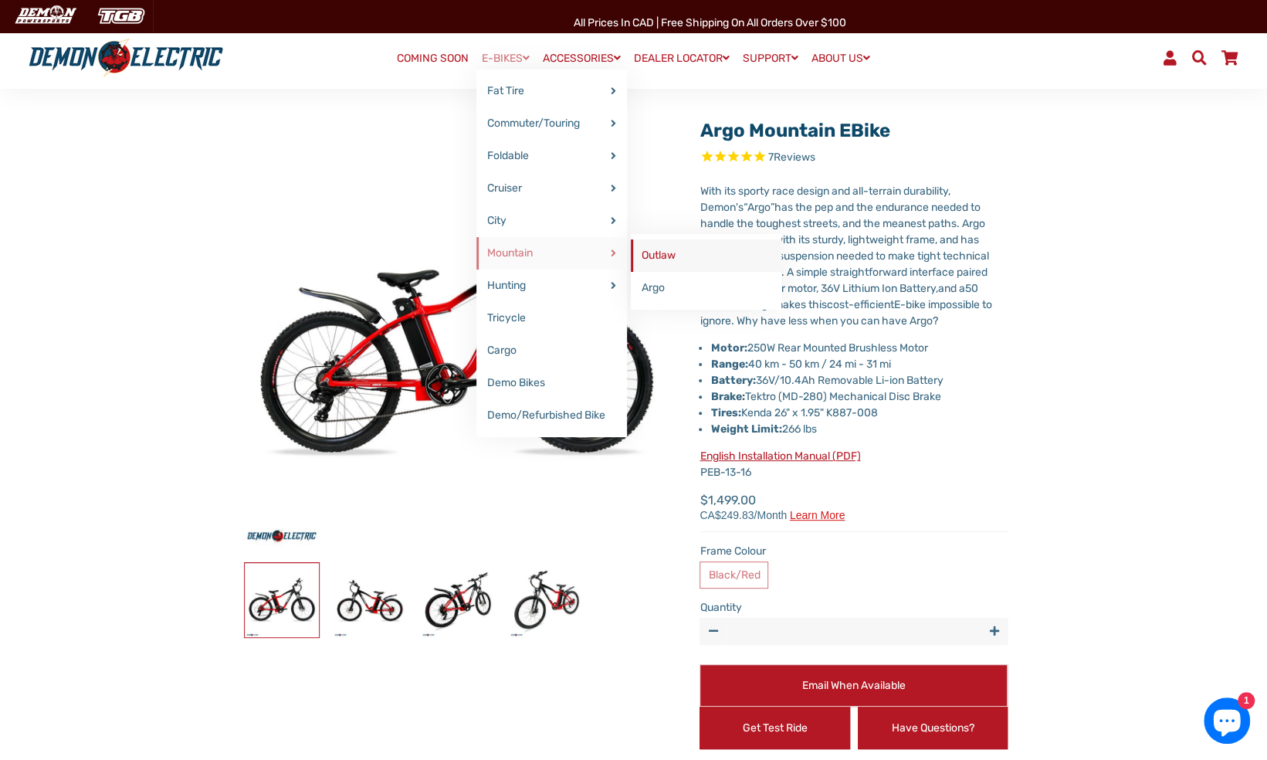
click at [653, 252] on link "Outlaw" at bounding box center [706, 255] width 151 height 32
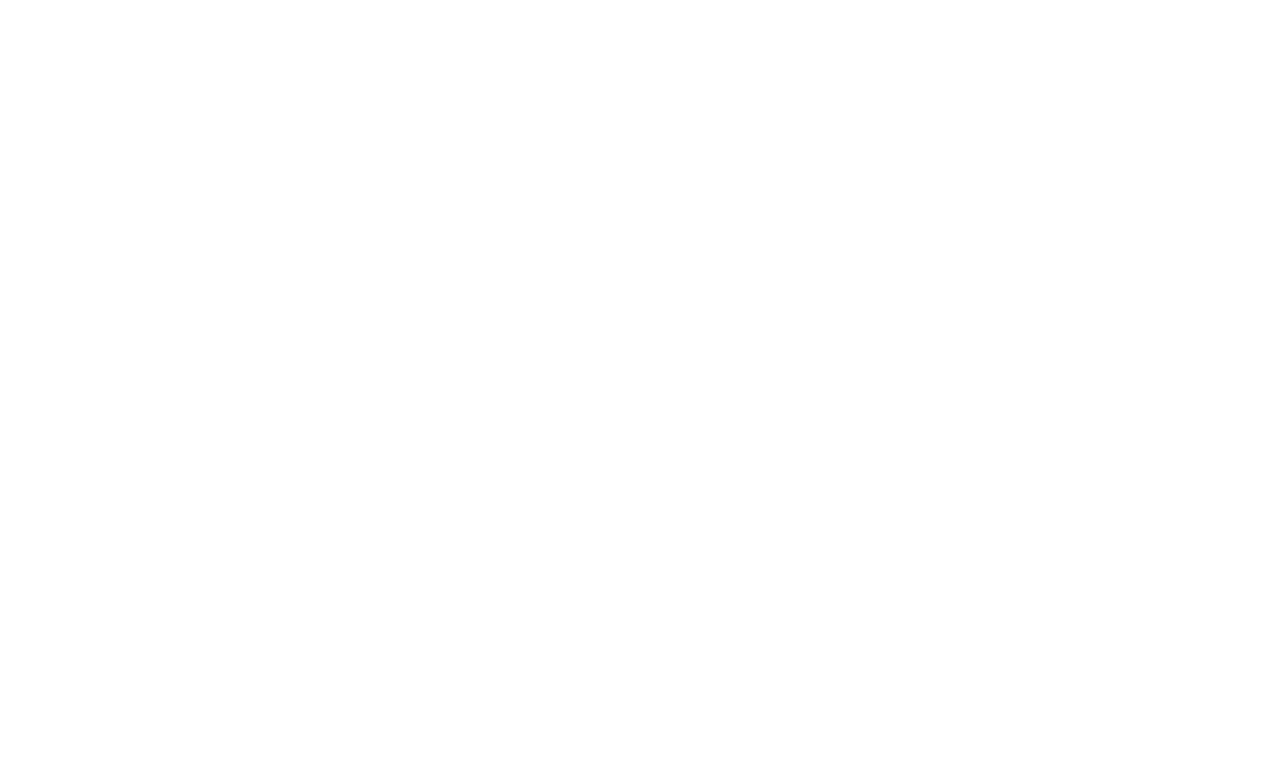
select select "******"
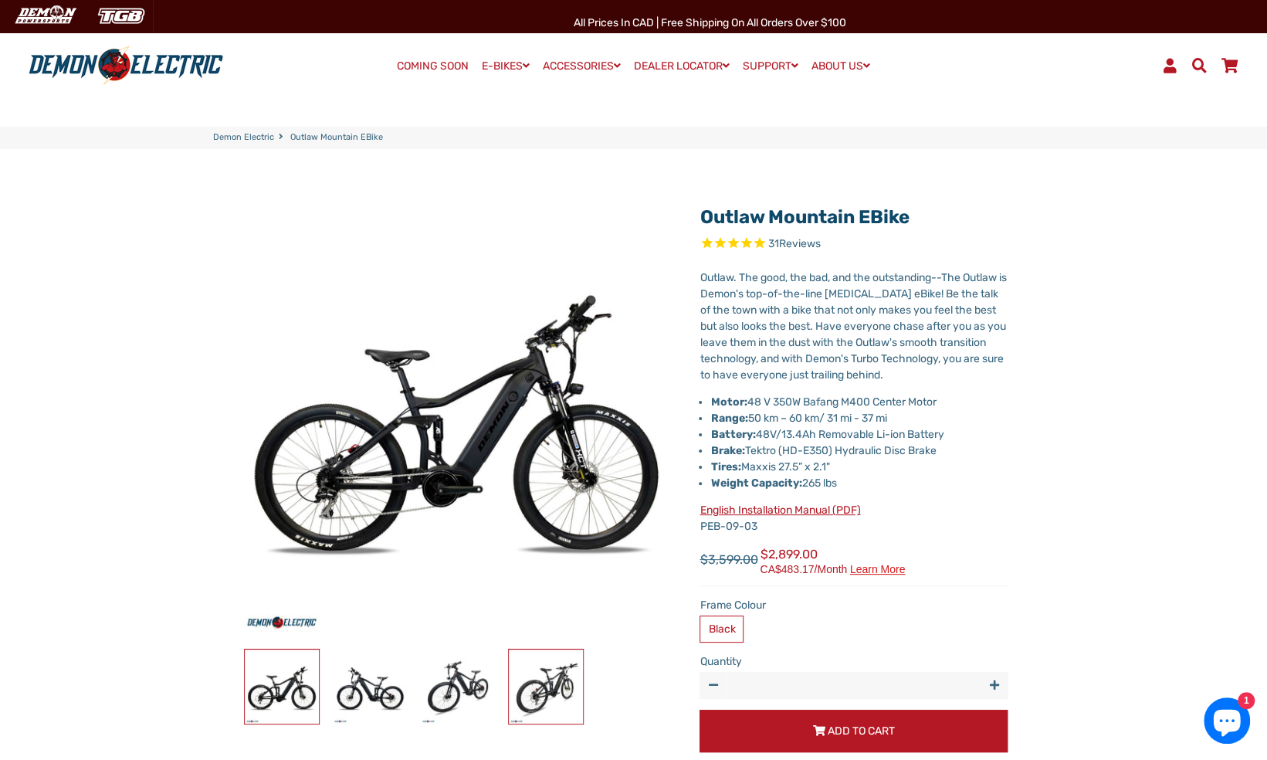
click at [543, 679] on img at bounding box center [546, 686] width 74 height 74
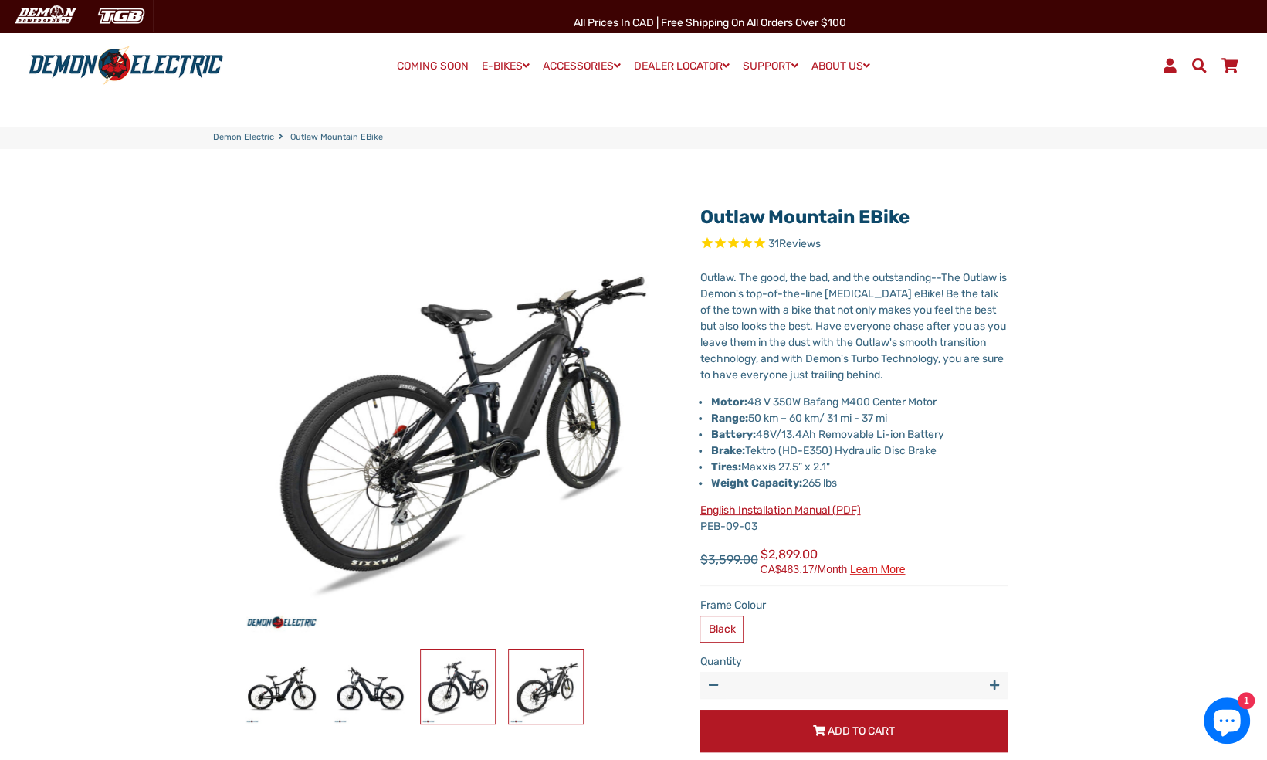
click at [435, 682] on img at bounding box center [458, 686] width 74 height 74
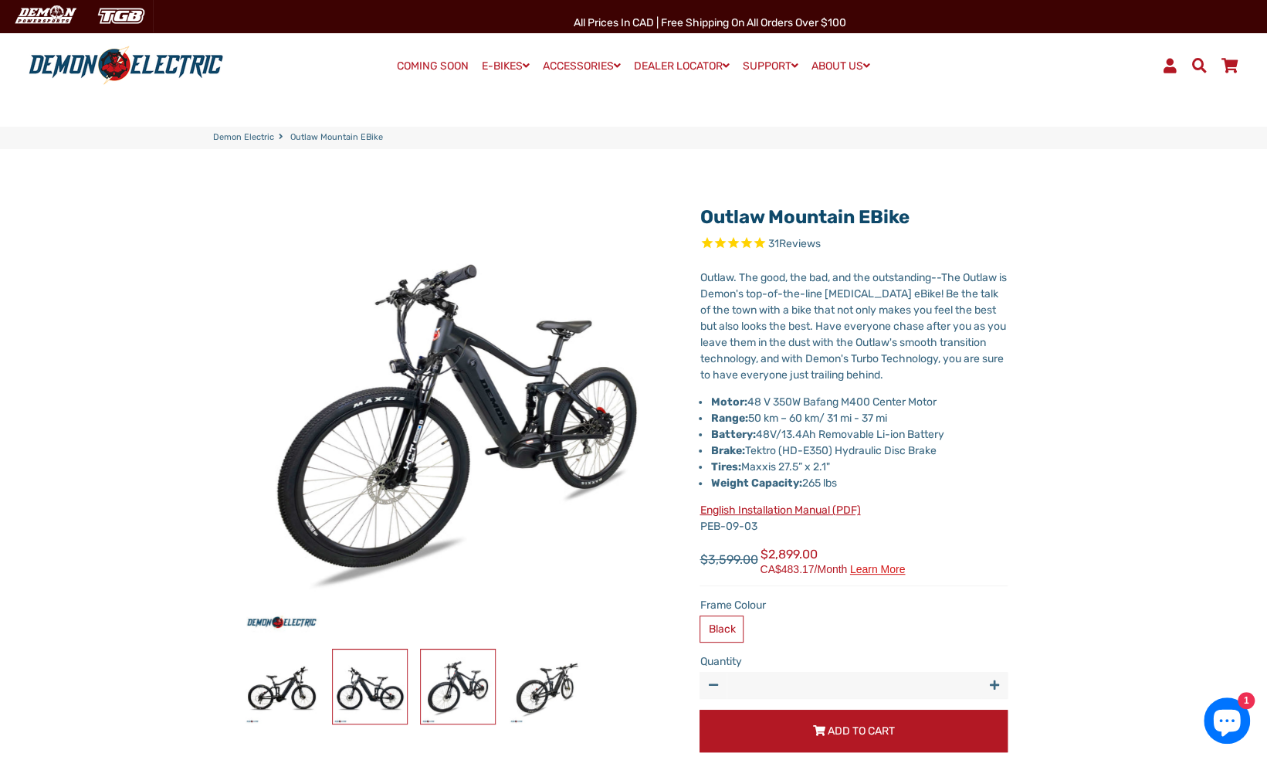
click at [357, 685] on img at bounding box center [370, 686] width 74 height 74
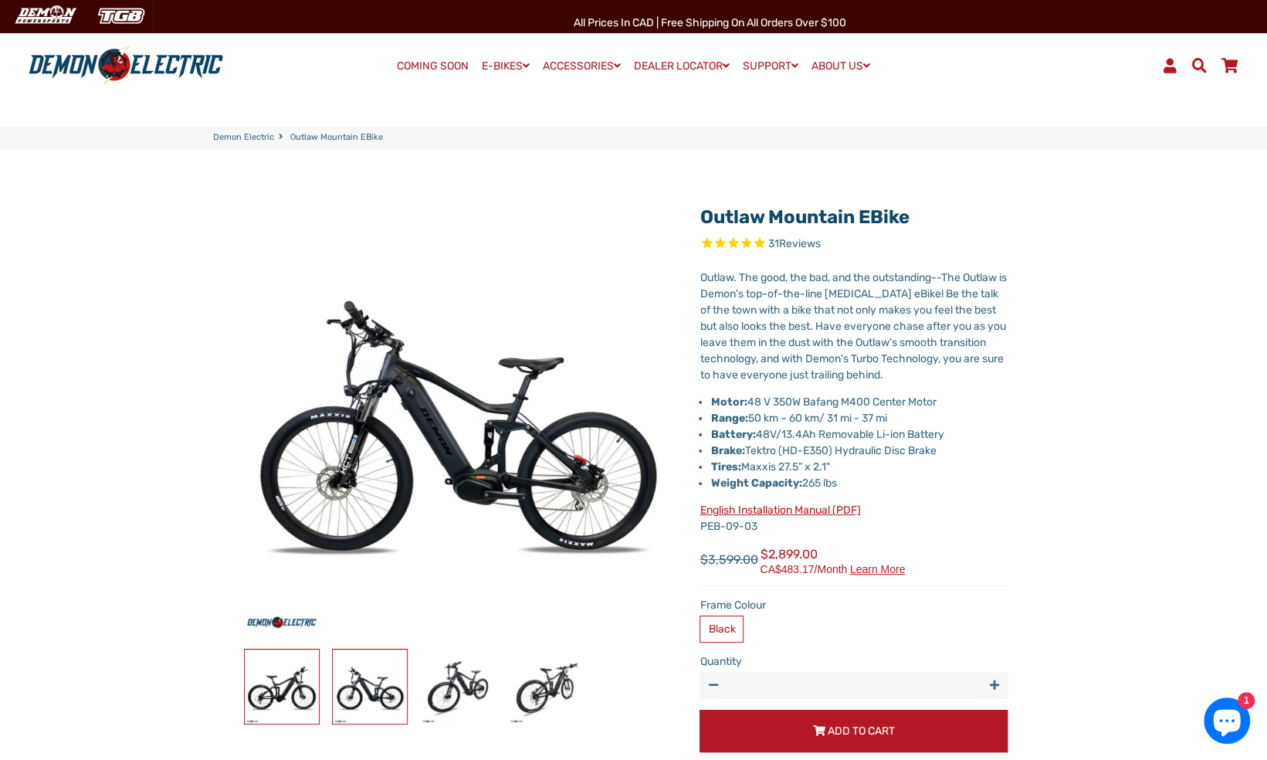
click at [290, 672] on img at bounding box center [282, 686] width 74 height 74
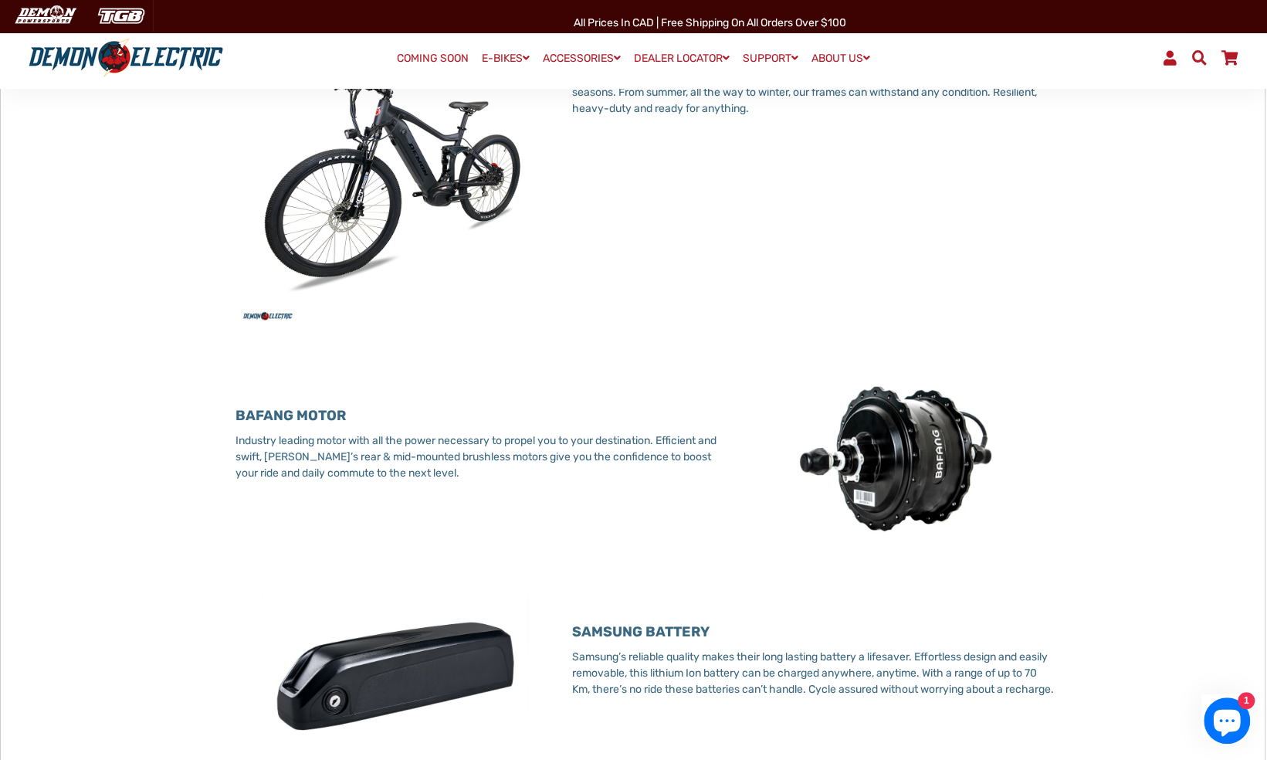
scroll to position [953, 0]
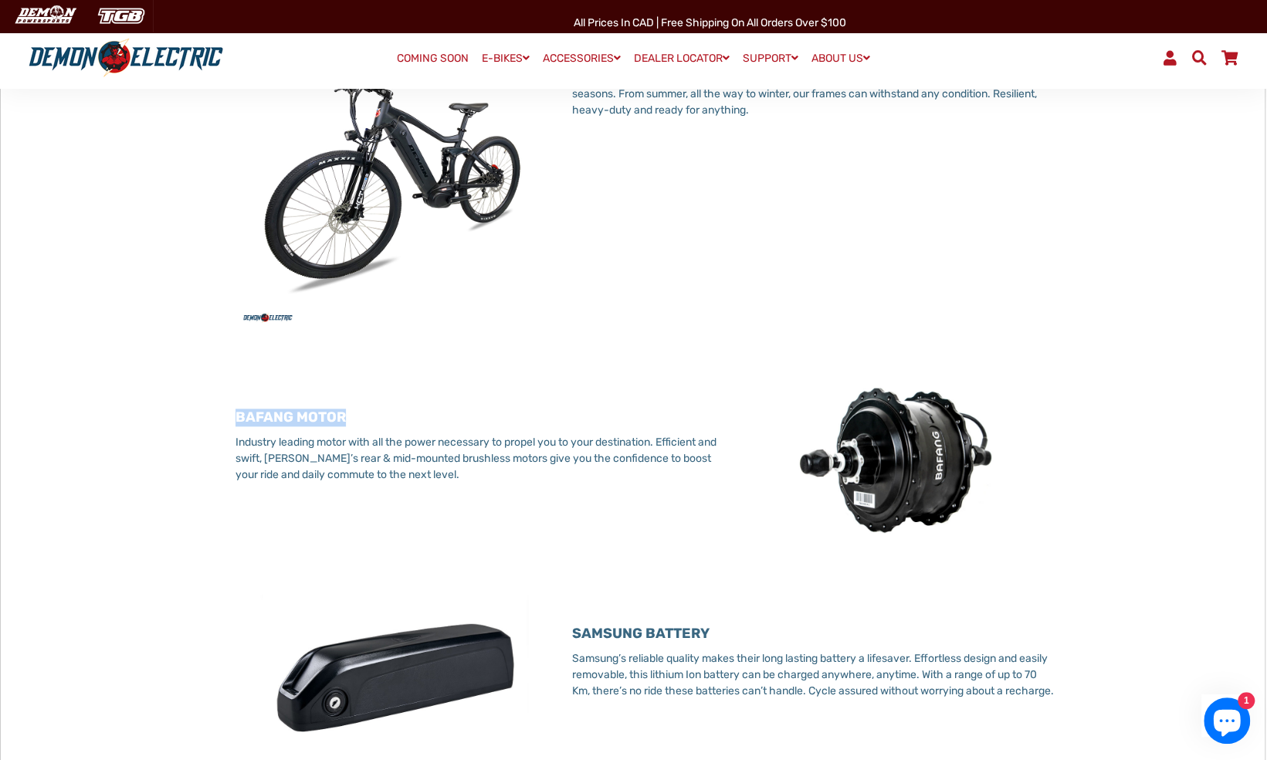
drag, startPoint x: 232, startPoint y: 409, endPoint x: 344, endPoint y: 409, distance: 111.9
click at [344, 409] on div "BAFANG MOTOR Industry leading motor with all the power necessary to propel you …" at bounding box center [464, 463] width 505 height 170
copy h3 "BAFANG MOTOR"
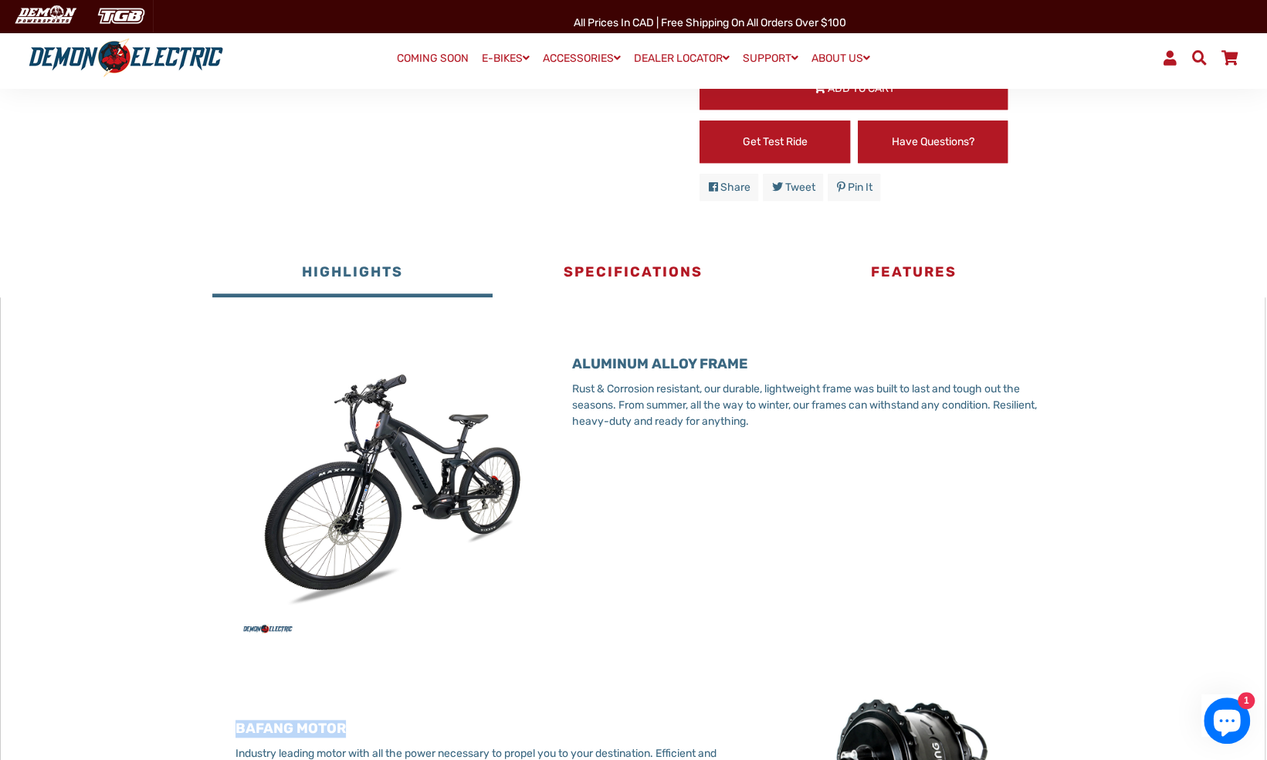
scroll to position [641, 0]
